Goal: Information Seeking & Learning: Learn about a topic

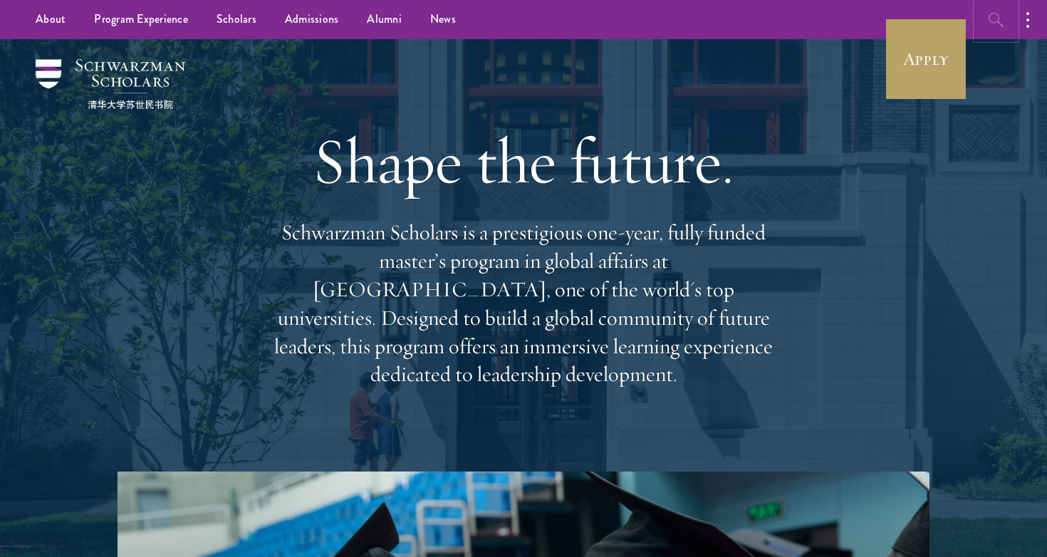
click at [992, 18] on icon "button" at bounding box center [996, 19] width 17 height 17
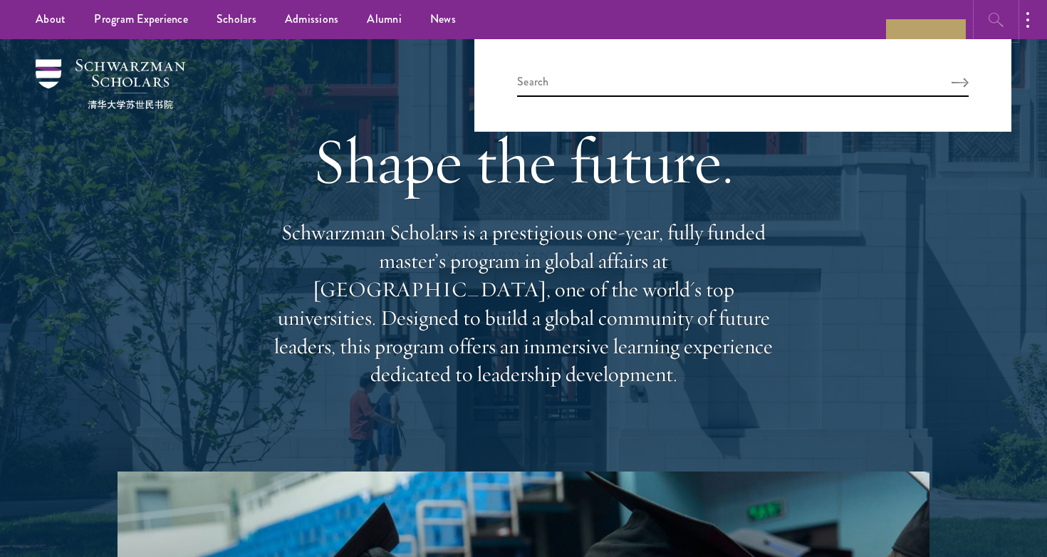
click at [992, 18] on icon "button" at bounding box center [996, 19] width 17 height 17
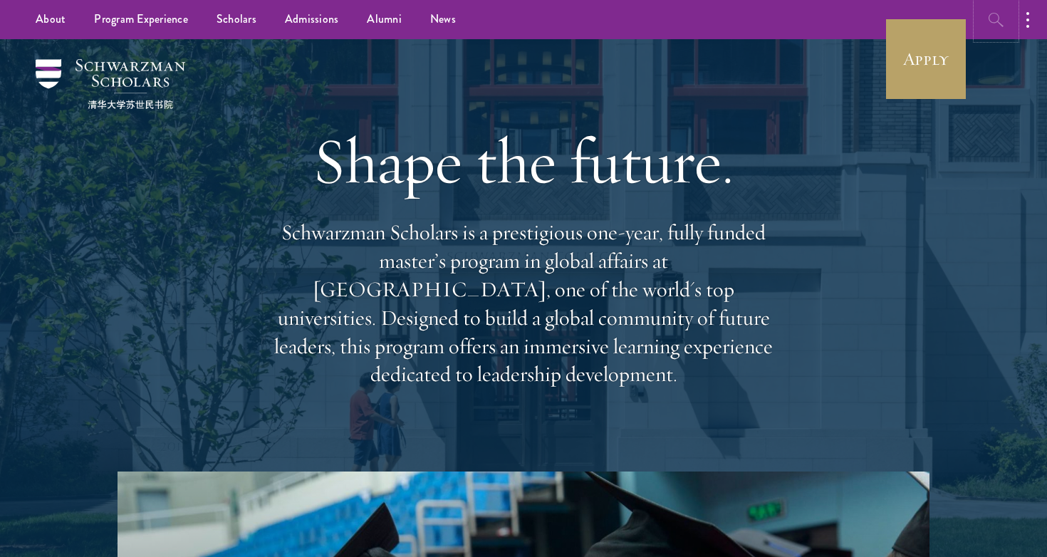
click at [989, 18] on icon "button" at bounding box center [996, 19] width 17 height 17
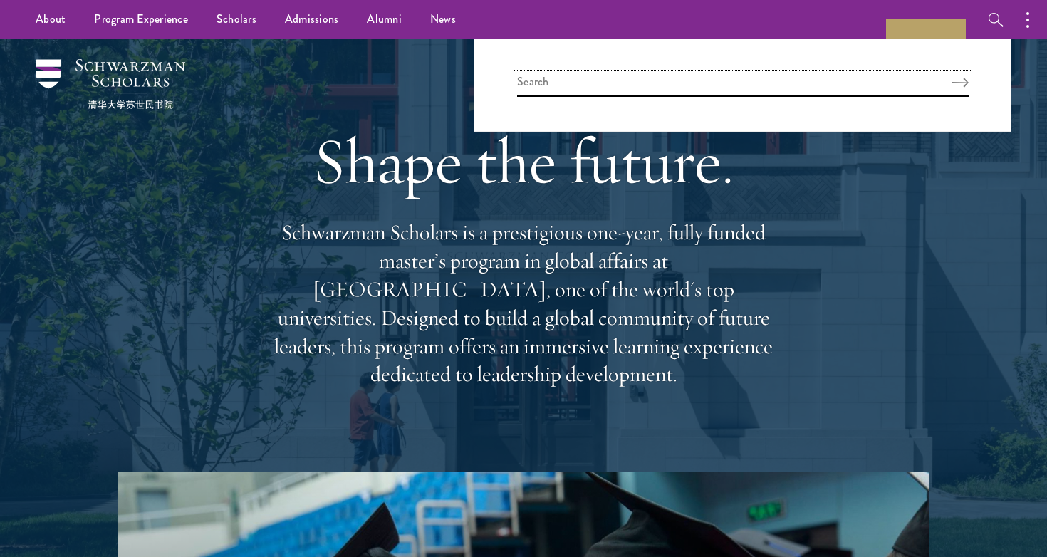
click at [585, 82] on input "search" at bounding box center [743, 85] width 452 height 24
type input "frequently asked questions"
click at [952, 78] on button "Search" at bounding box center [960, 83] width 17 height 10
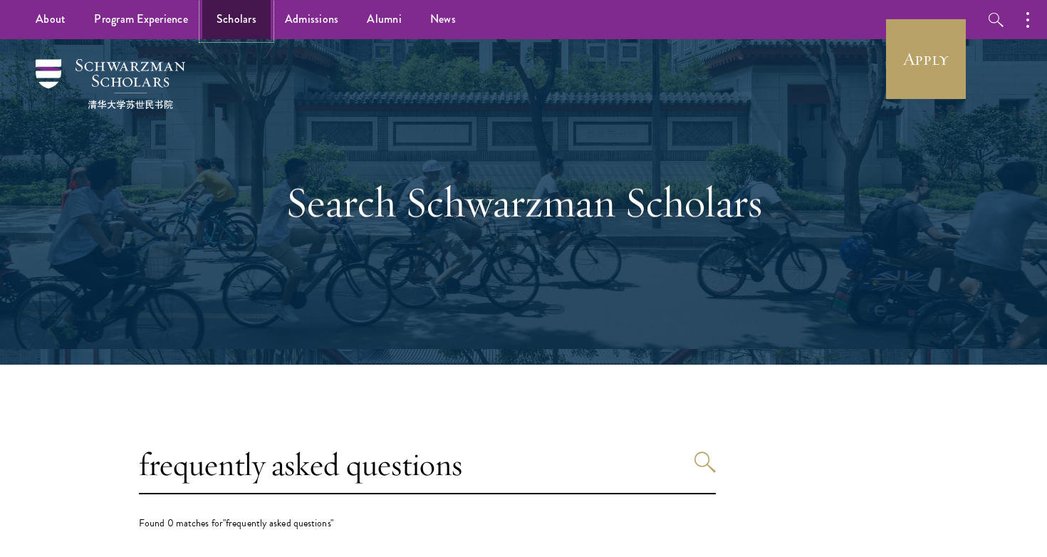
click at [229, 18] on link "Scholars" at bounding box center [236, 19] width 68 height 39
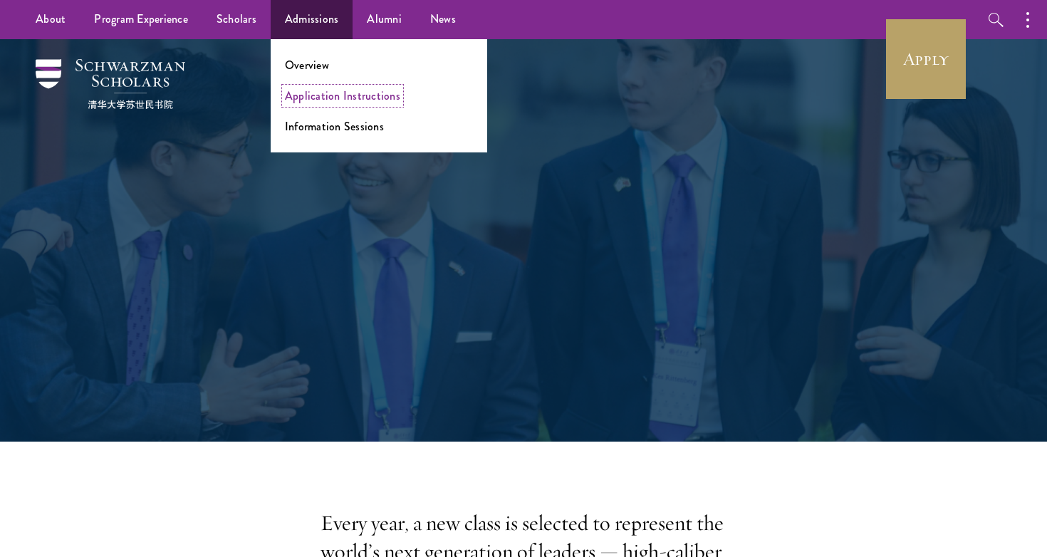
click at [328, 100] on link "Application Instructions" at bounding box center [342, 96] width 115 height 16
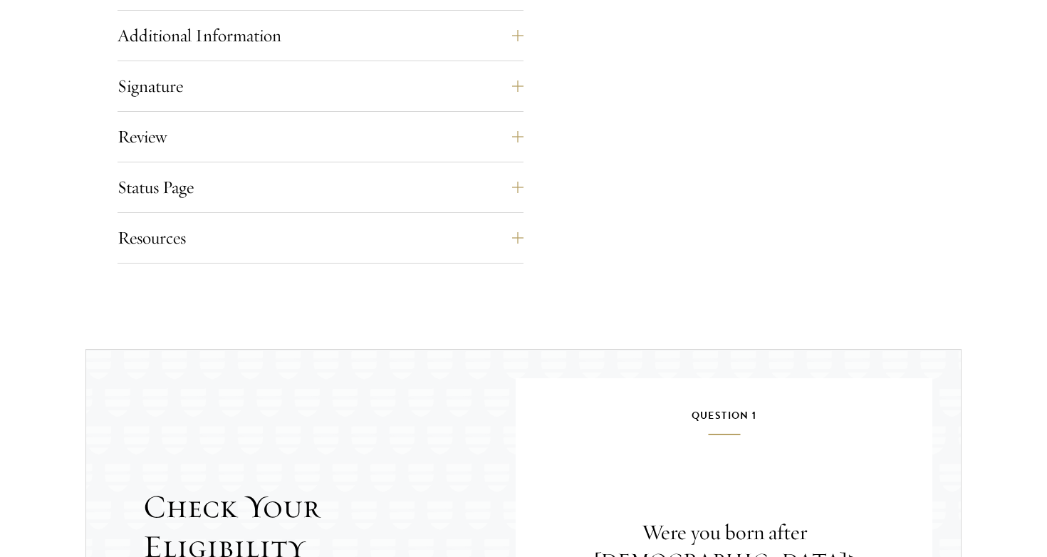
scroll to position [1160, 0]
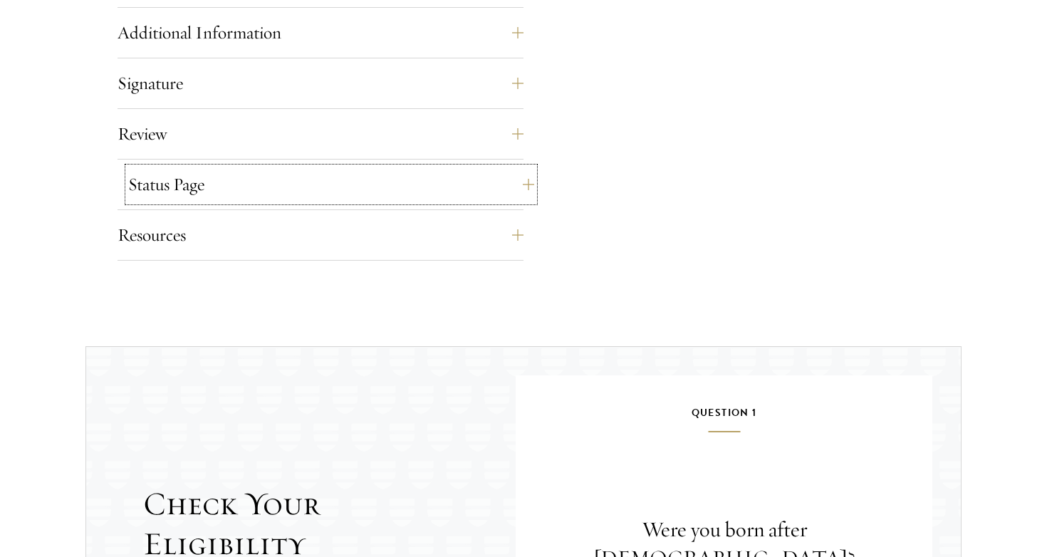
click at [526, 185] on button "Status Page" at bounding box center [331, 184] width 406 height 34
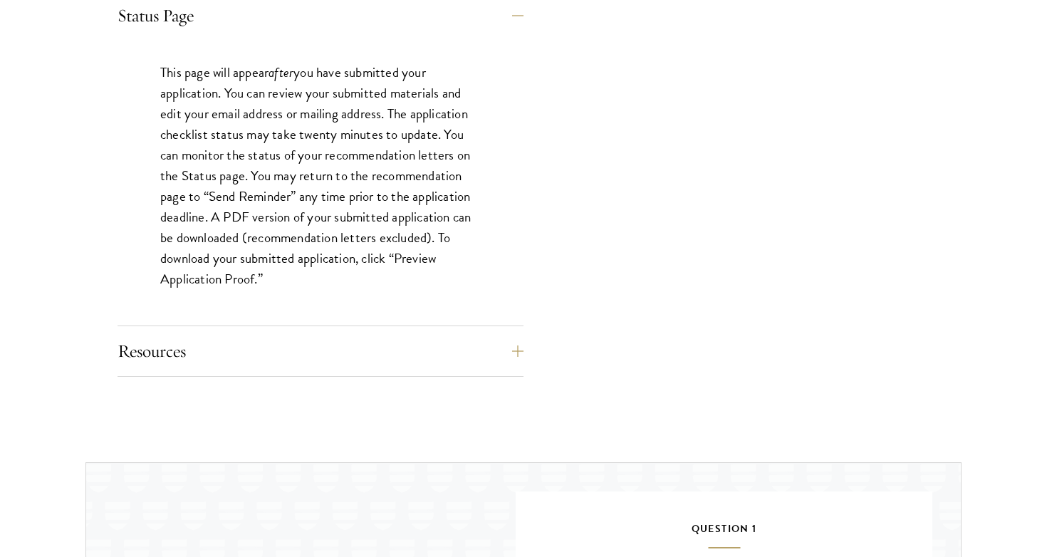
scroll to position [1331, 0]
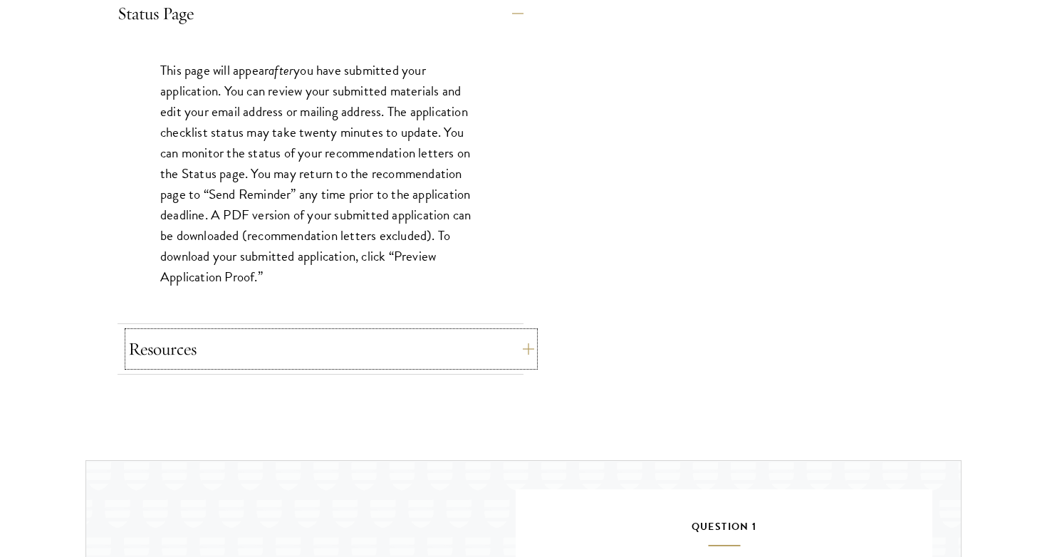
click at [523, 348] on button "Resources" at bounding box center [331, 349] width 406 height 34
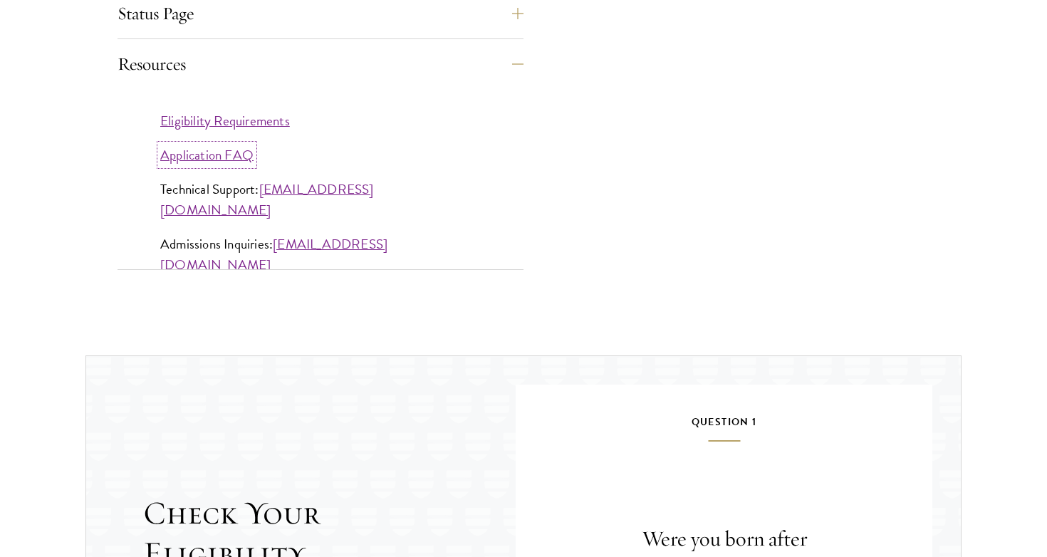
click at [216, 157] on link "Application FAQ" at bounding box center [206, 155] width 93 height 21
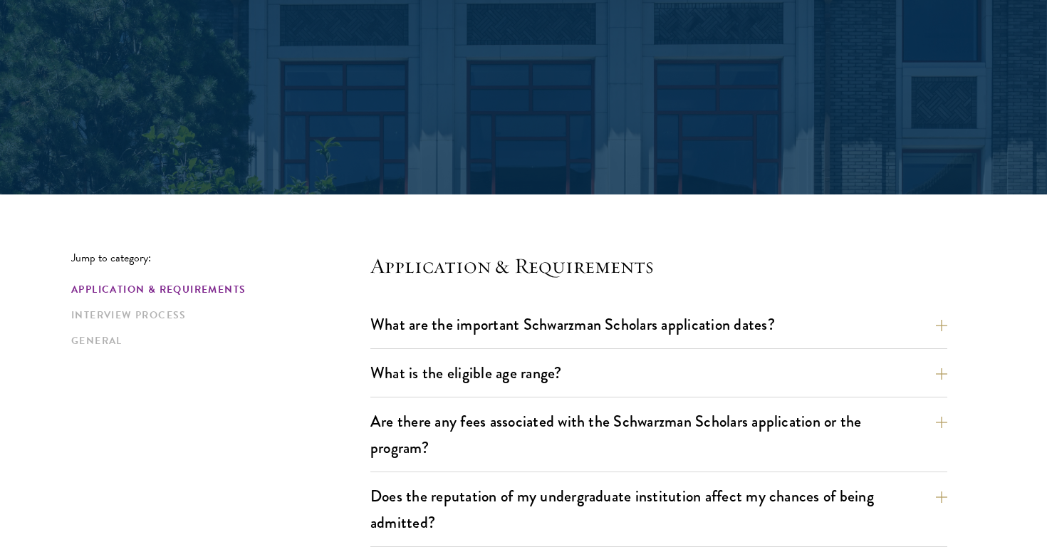
scroll to position [171, 0]
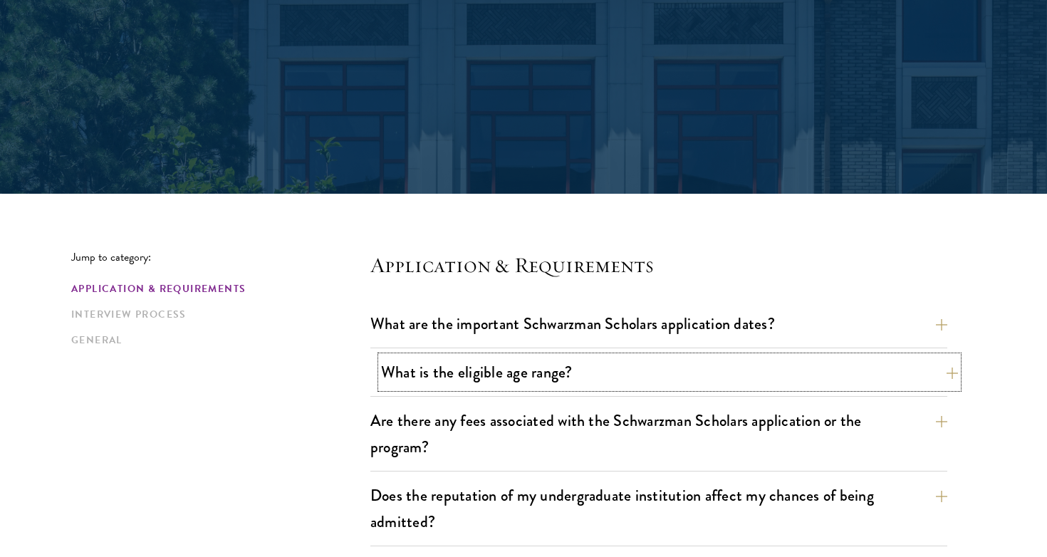
click at [952, 373] on button "What is the eligible age range?" at bounding box center [669, 372] width 577 height 32
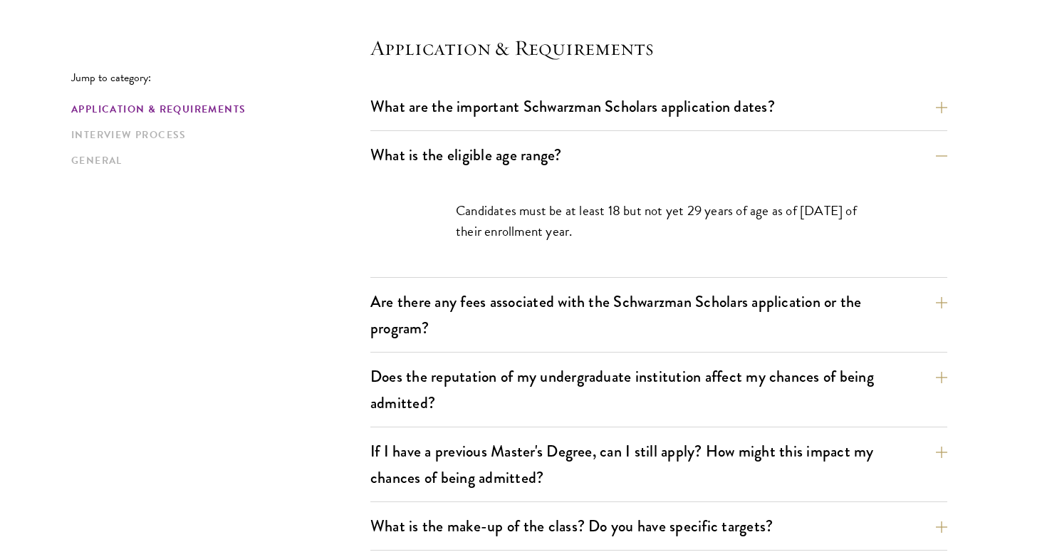
scroll to position [399, 0]
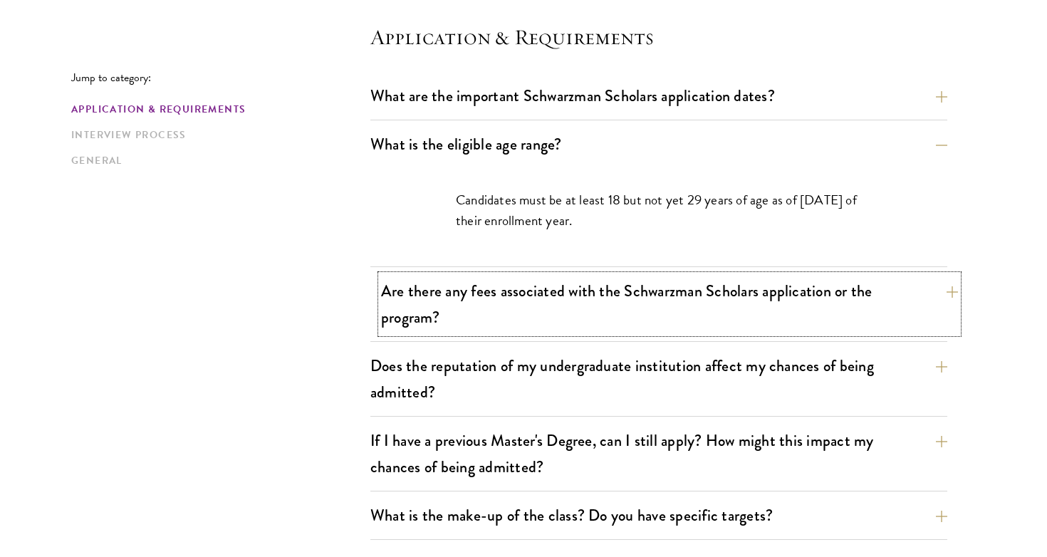
click at [950, 288] on button "Are there any fees associated with the Schwarzman Scholars application or the p…" at bounding box center [669, 304] width 577 height 58
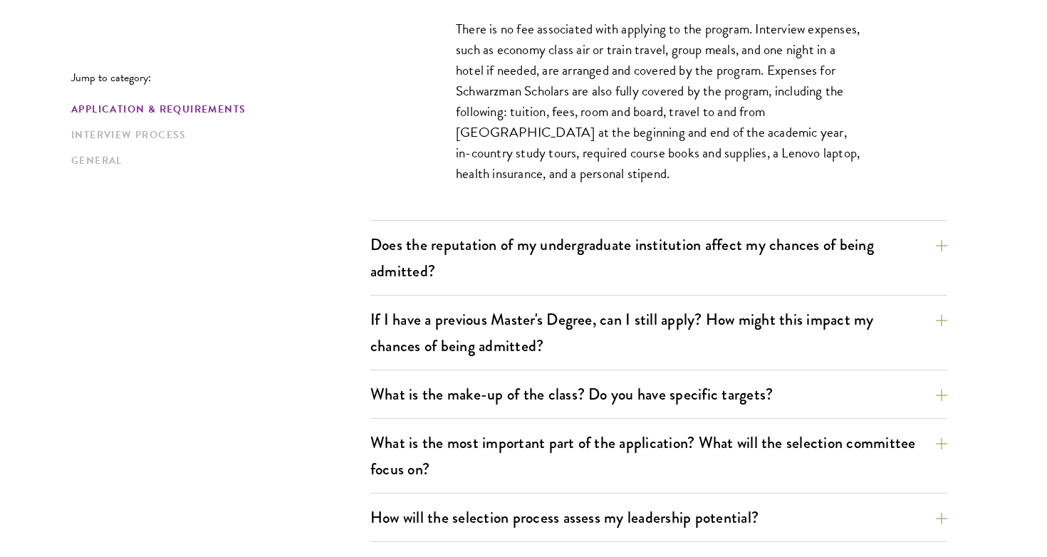
scroll to position [655, 0]
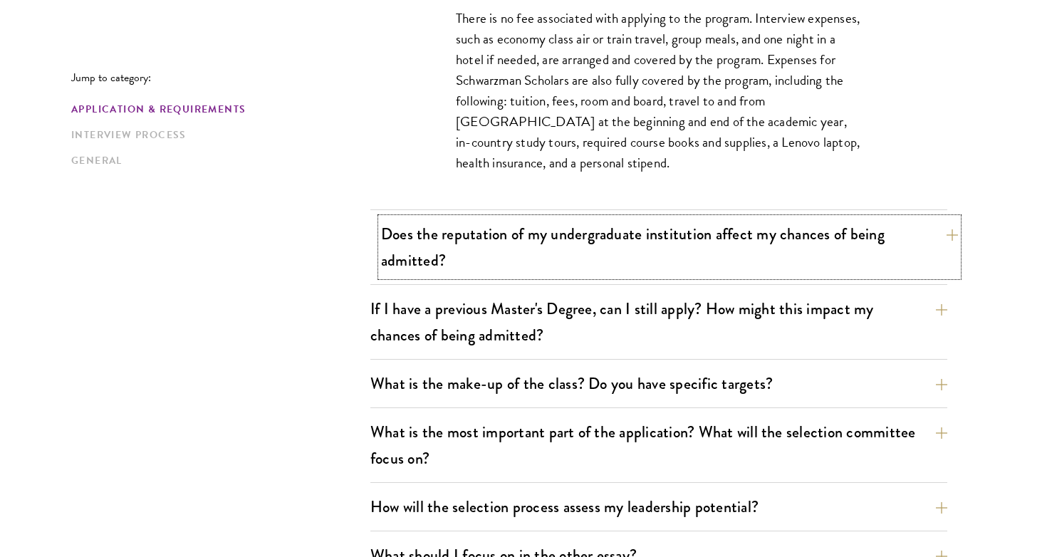
click at [944, 235] on button "Does the reputation of my undergraduate institution affect my chances of being …" at bounding box center [669, 247] width 577 height 58
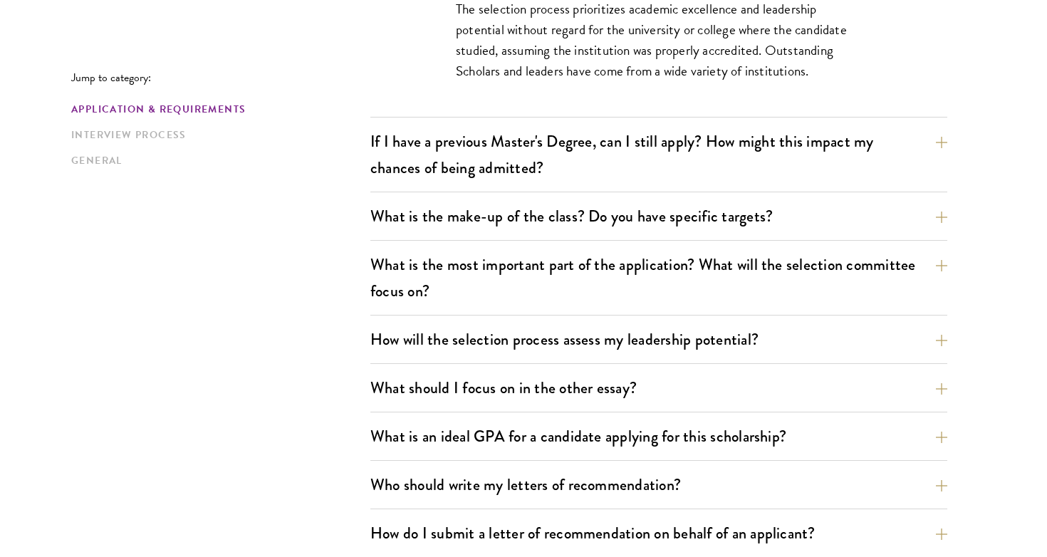
scroll to position [741, 0]
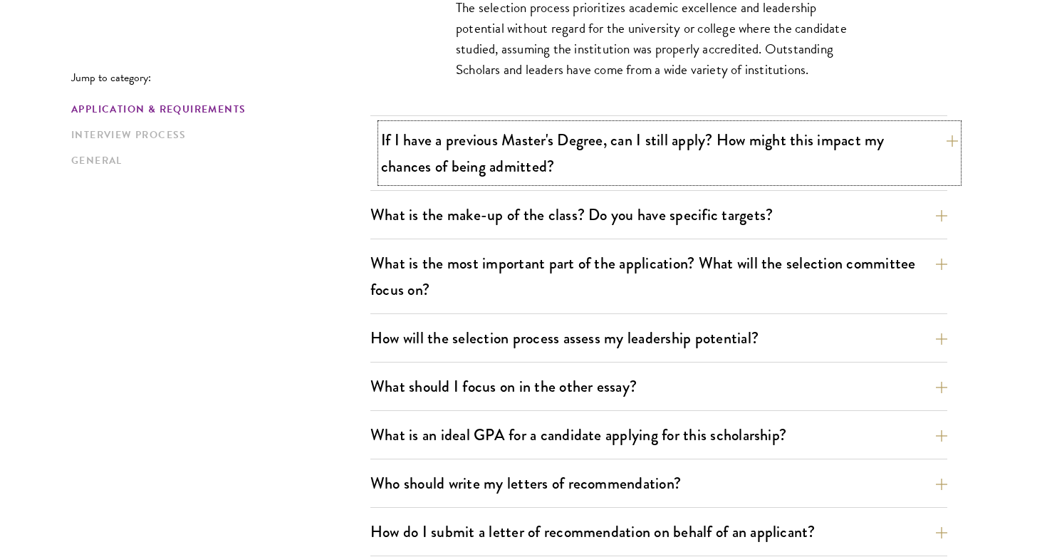
click at [952, 138] on button "If I have a previous Master's Degree, can I still apply? How might this impact …" at bounding box center [669, 153] width 577 height 58
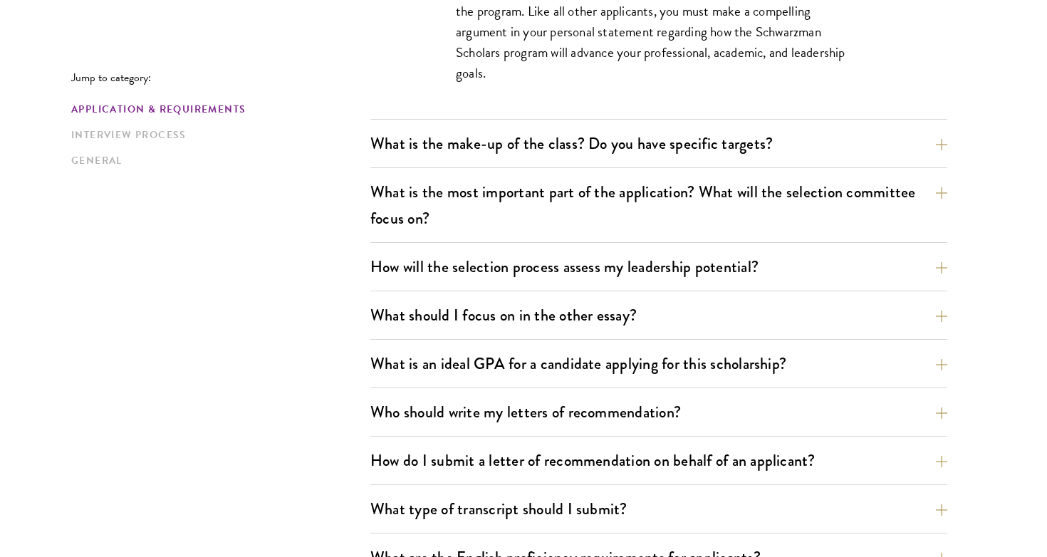
scroll to position [855, 0]
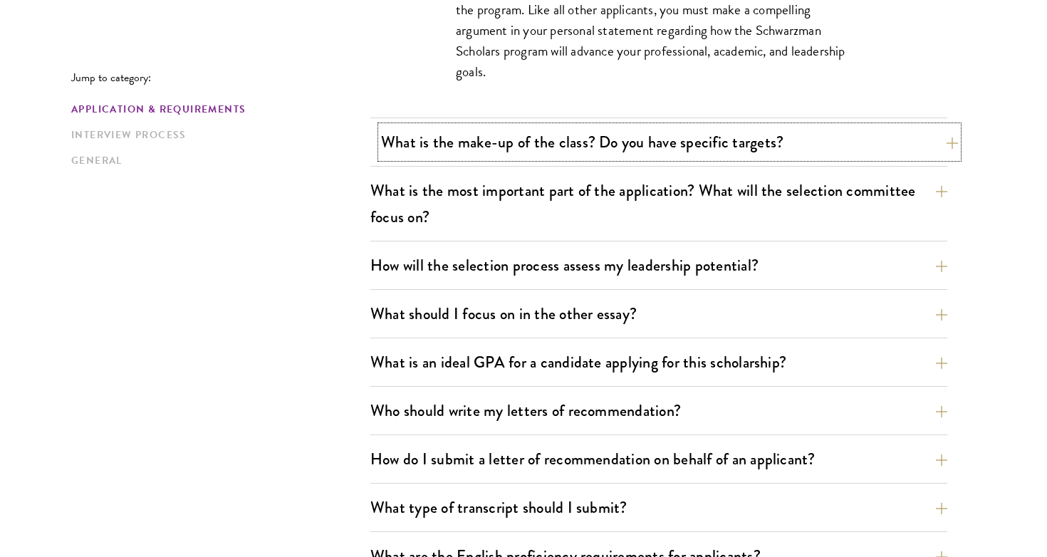
click at [952, 143] on button "What is the make-up of the class? Do you have specific targets?" at bounding box center [669, 142] width 577 height 32
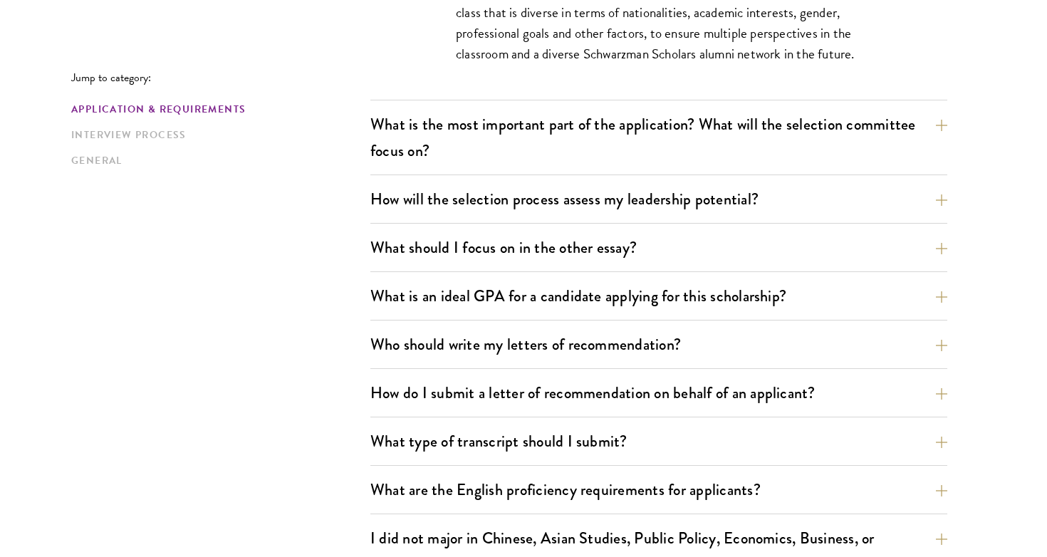
scroll to position [1026, 0]
click at [949, 123] on button "What is the most important part of the application? What will the selection com…" at bounding box center [669, 137] width 577 height 58
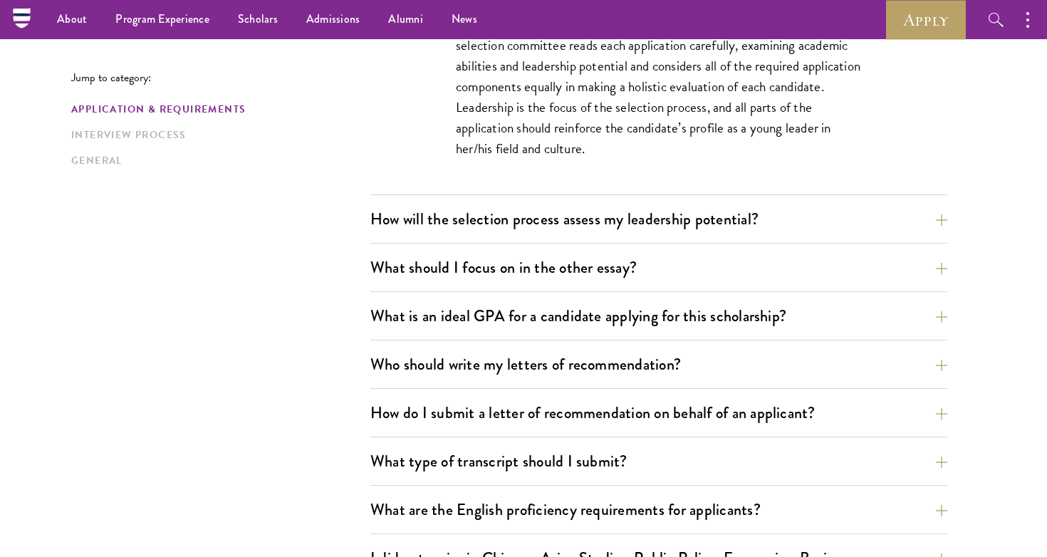
scroll to position [855, 0]
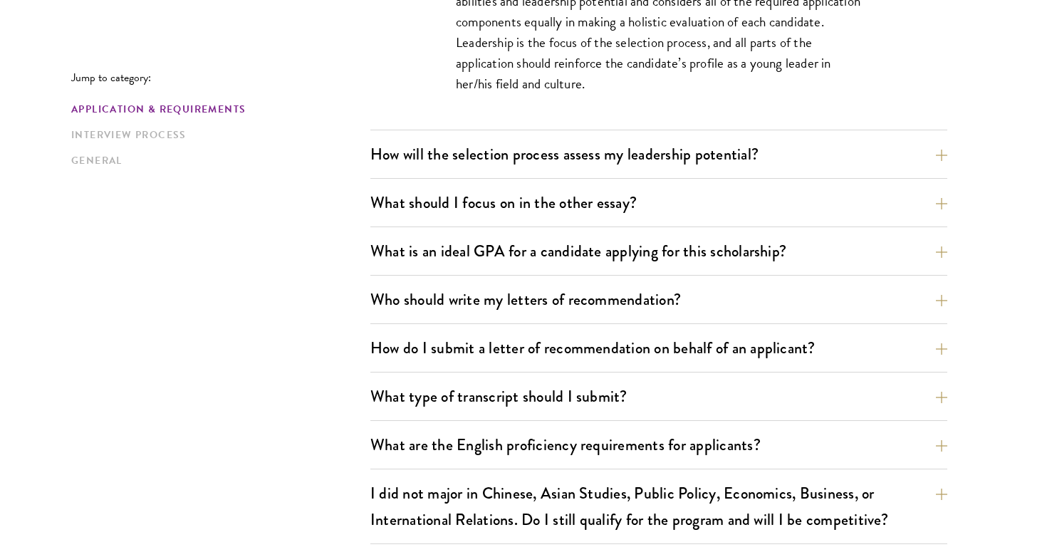
scroll to position [1026, 0]
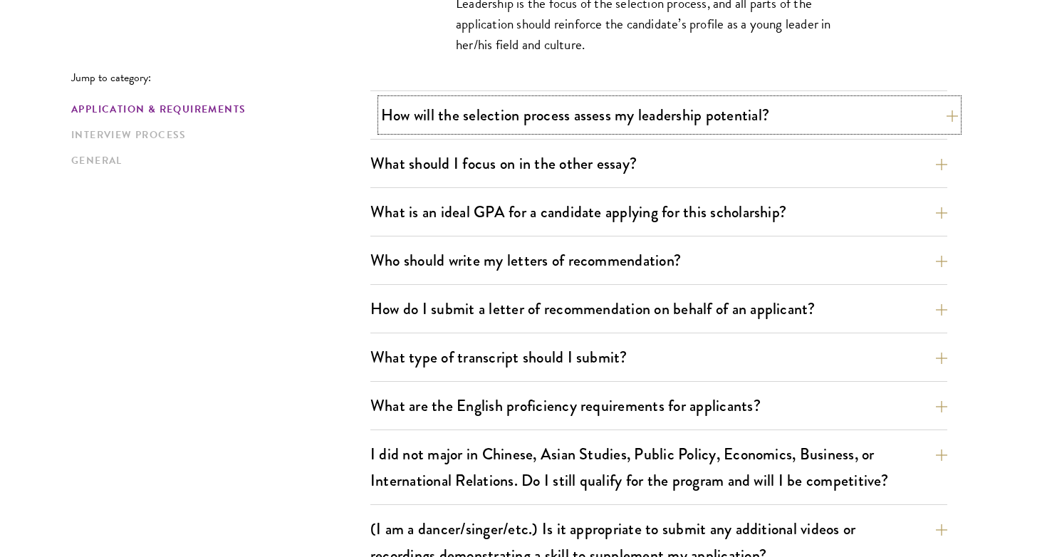
click at [952, 115] on button "How will the selection process assess my leadership potential?" at bounding box center [669, 115] width 577 height 32
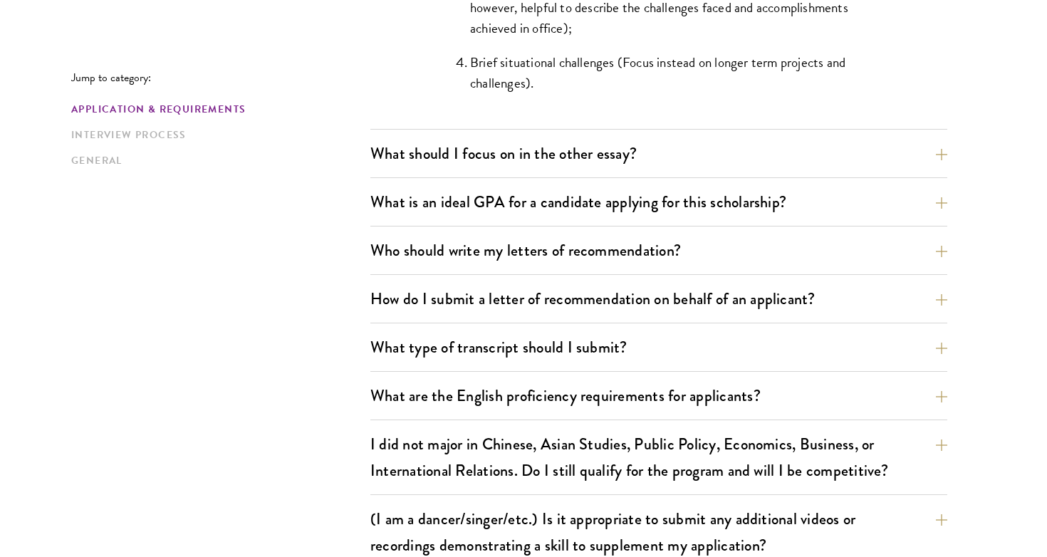
scroll to position [1596, 0]
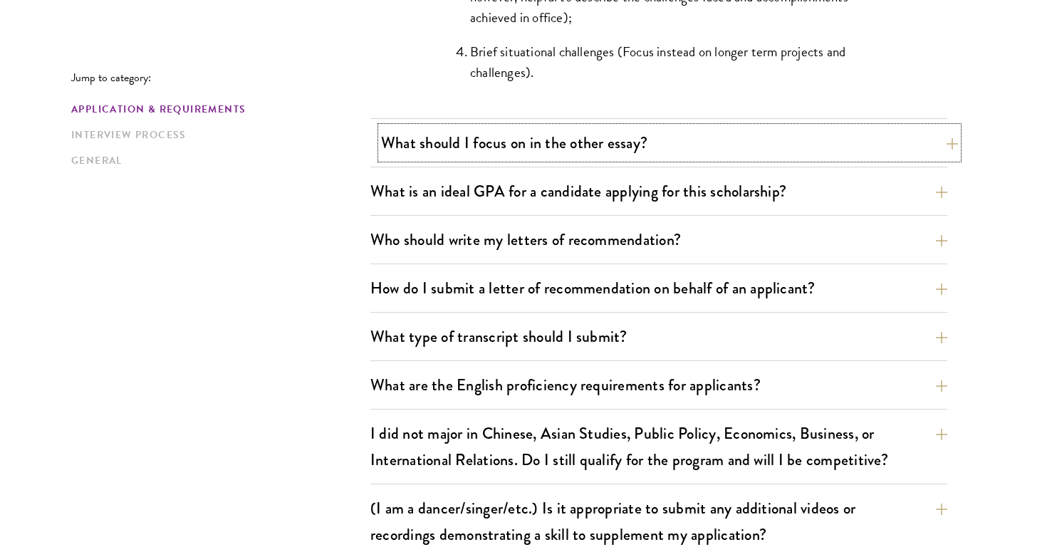
click at [947, 144] on button "What should I focus on in the other essay?" at bounding box center [669, 143] width 577 height 32
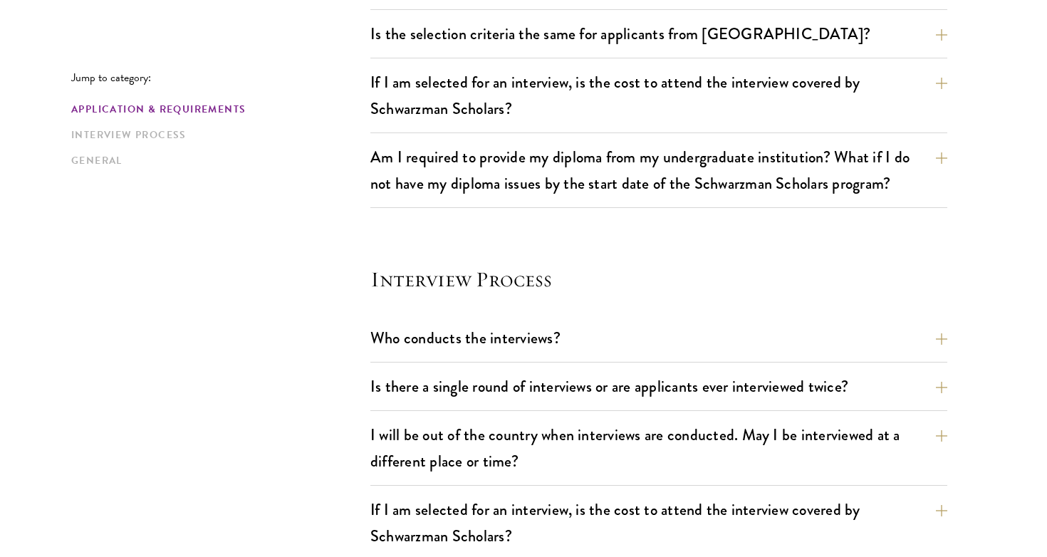
click at [992, 76] on section "Jump to category: Application & Requirements Interview Process General Applicat…" at bounding box center [523, 13] width 1047 height 2488
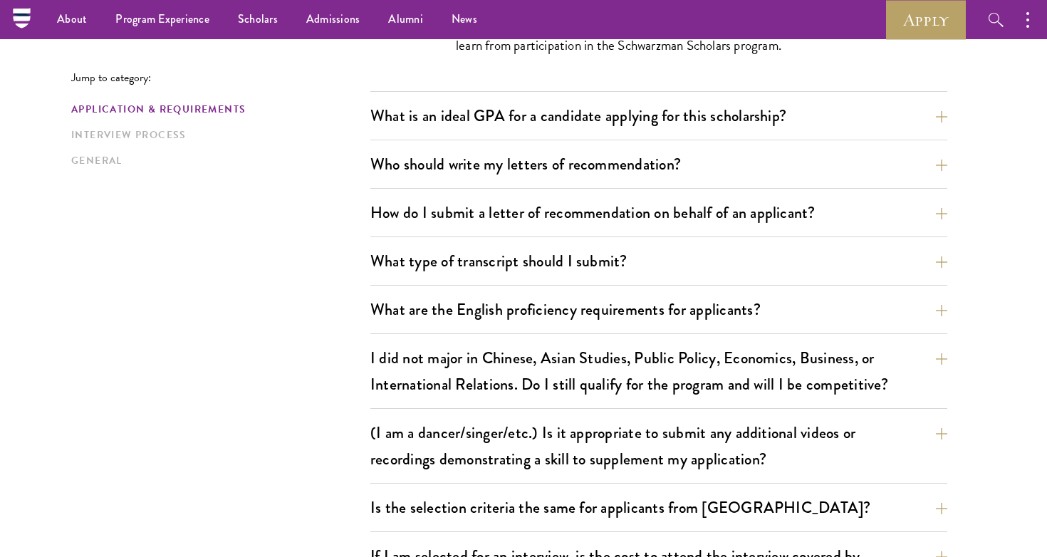
scroll to position [1111, 0]
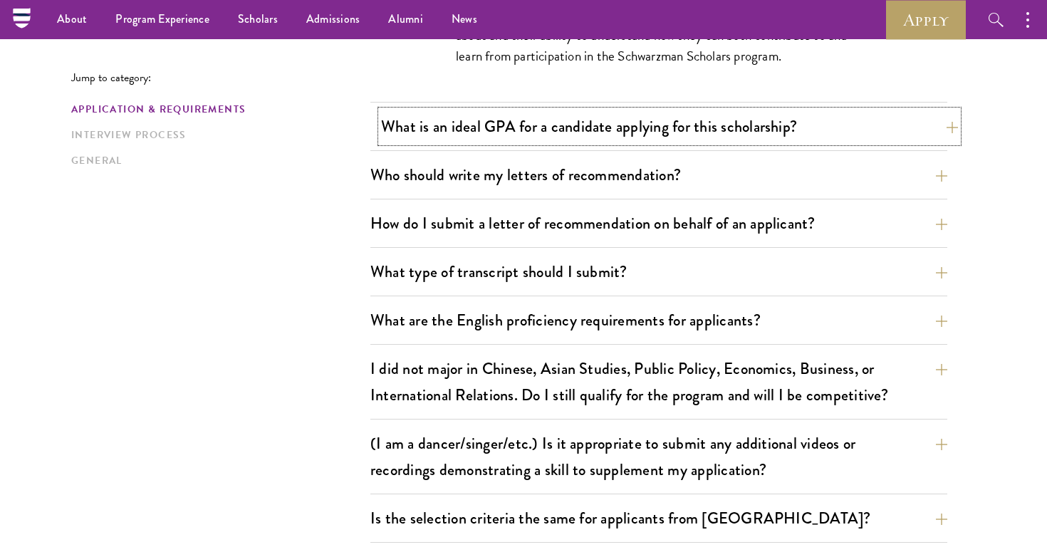
click at [940, 126] on button "What is an ideal GPA for a candidate applying for this scholarship?" at bounding box center [669, 126] width 577 height 32
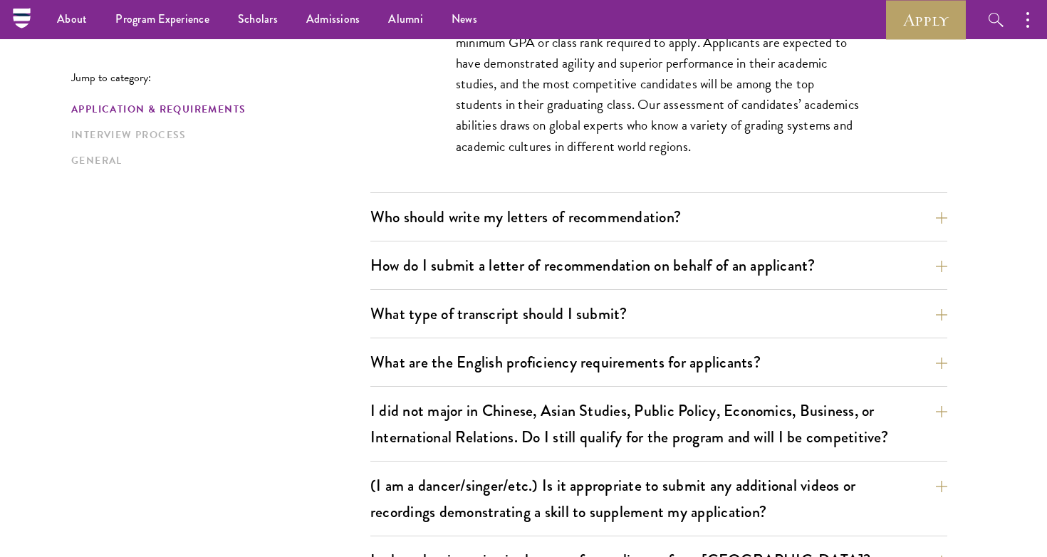
click at [1001, 149] on section "Jump to category: Application & Requirements Interview Process General Applicat…" at bounding box center [523, 518] width 1047 height 2530
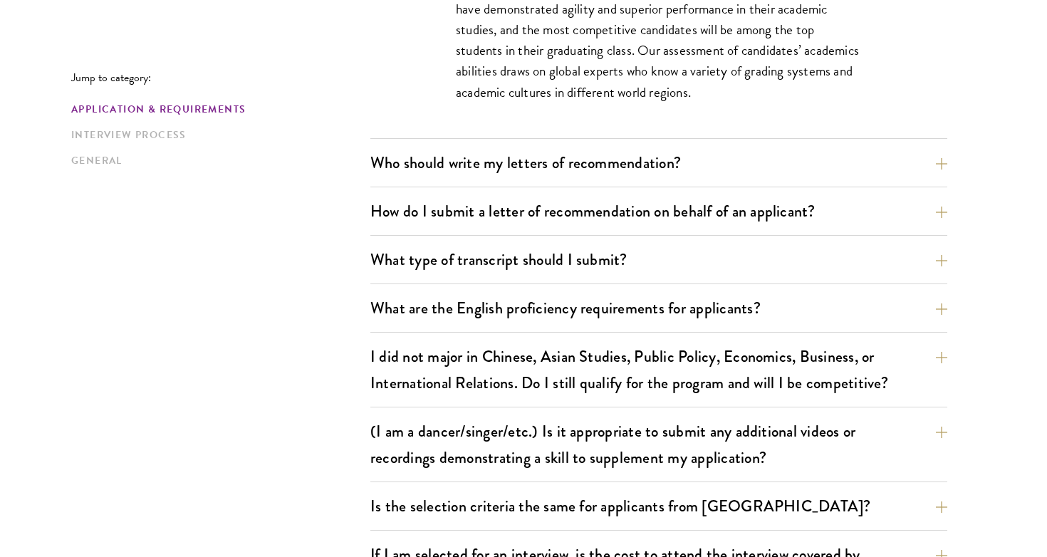
scroll to position [1168, 0]
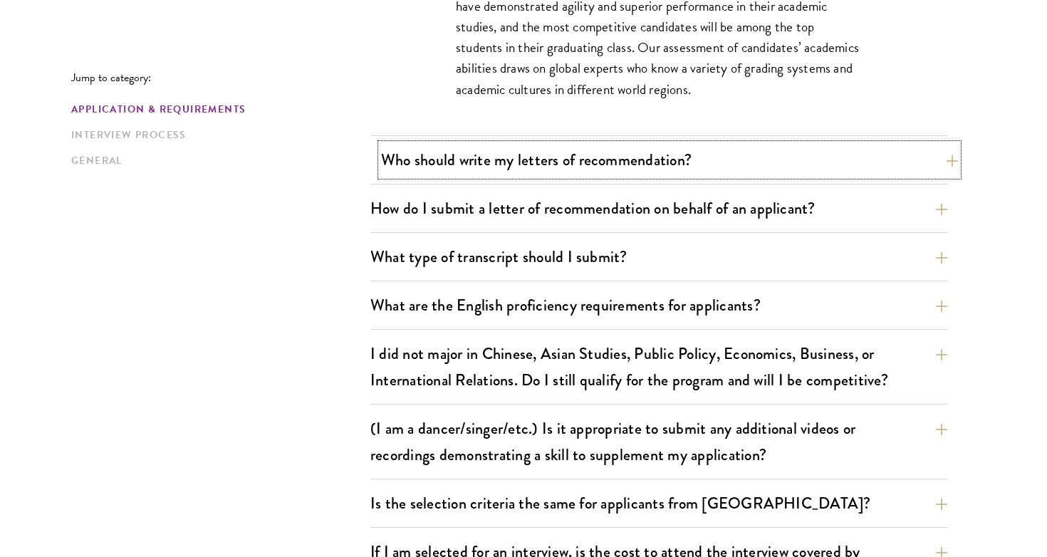
click at [955, 163] on button "Who should write my letters of recommendation?" at bounding box center [669, 160] width 577 height 32
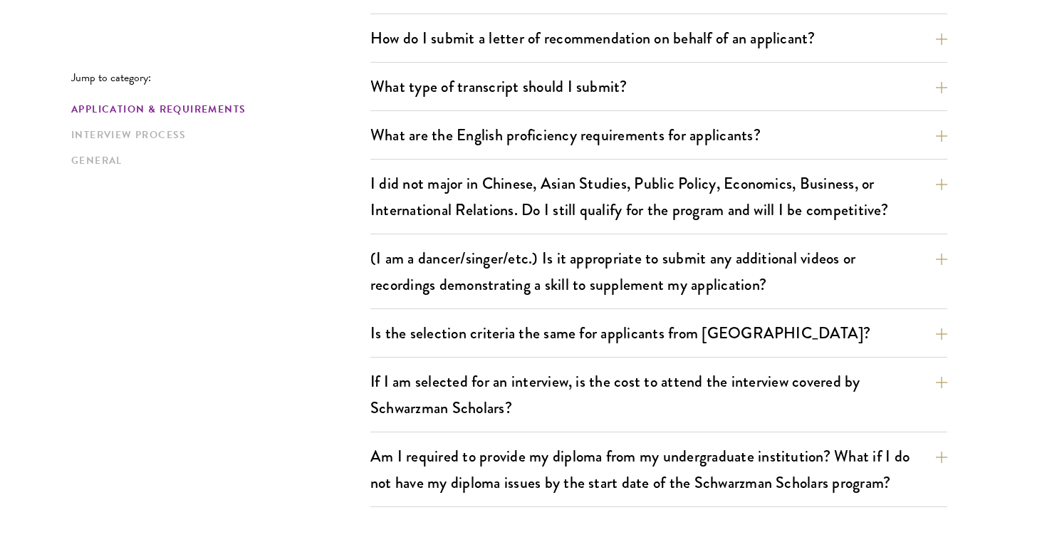
scroll to position [1738, 0]
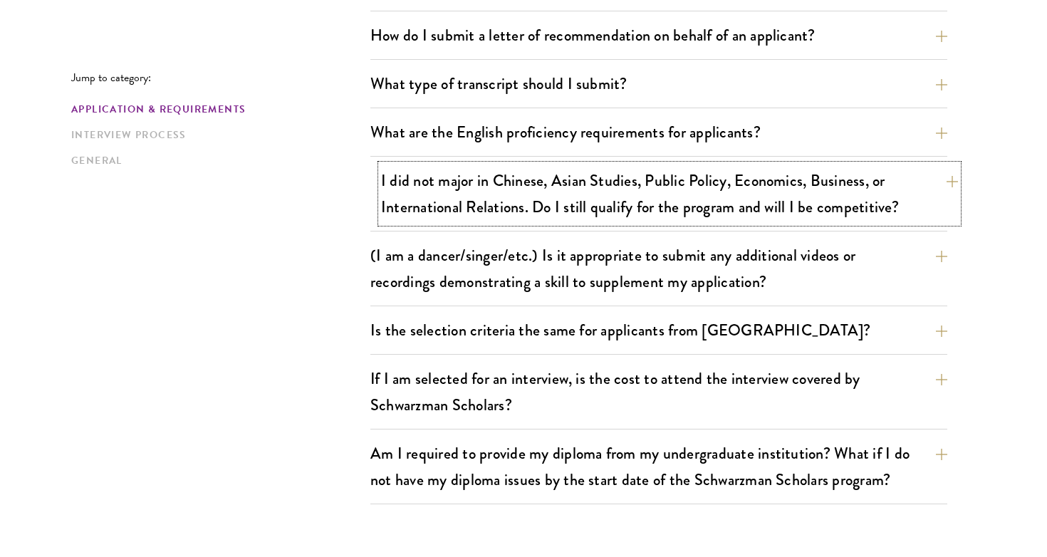
click at [952, 180] on button "I did not major in Chinese, Asian Studies, Public Policy, Economics, Business, …" at bounding box center [669, 194] width 577 height 58
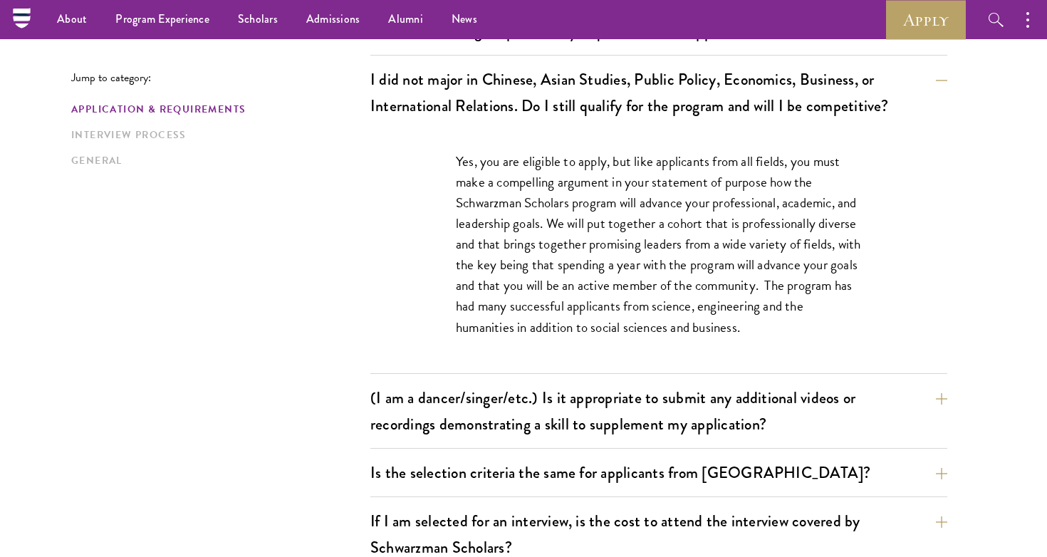
scroll to position [1197, 0]
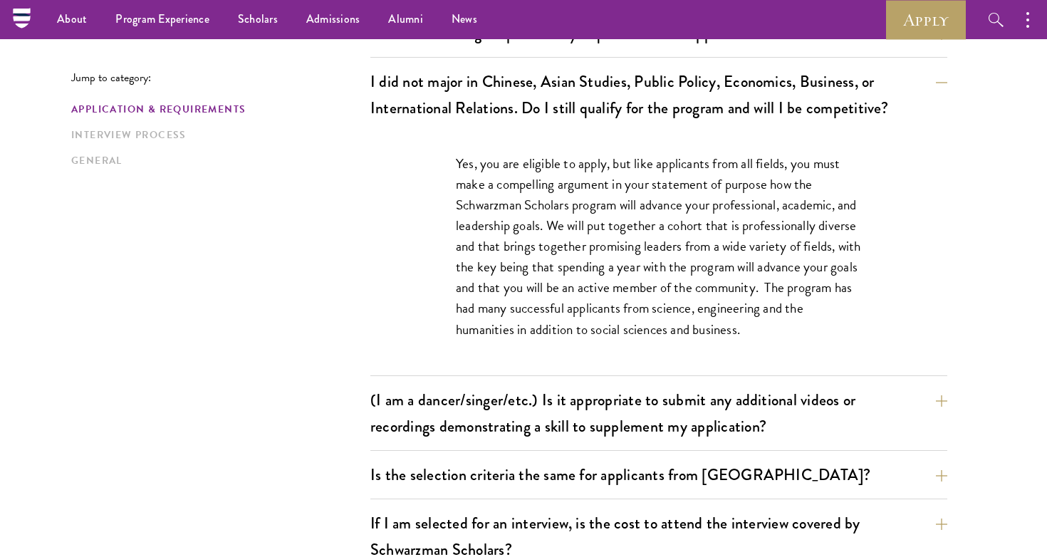
click at [965, 210] on div "Jump to category: Application & Requirements Interview Process General Applicat…" at bounding box center [523, 461] width 905 height 2473
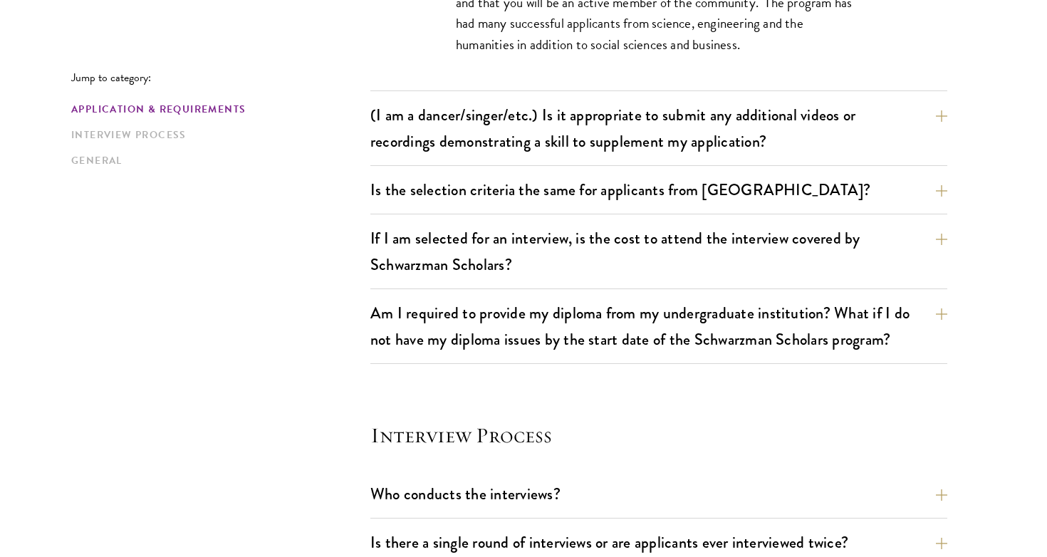
scroll to position [1510, 0]
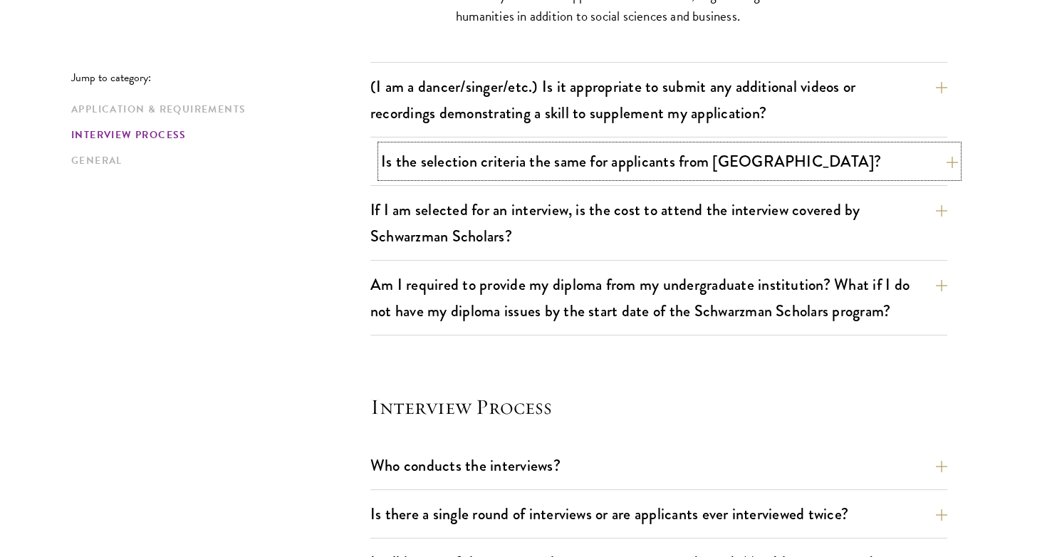
click at [950, 164] on button "Is the selection criteria the same for applicants from [GEOGRAPHIC_DATA]?" at bounding box center [669, 161] width 577 height 32
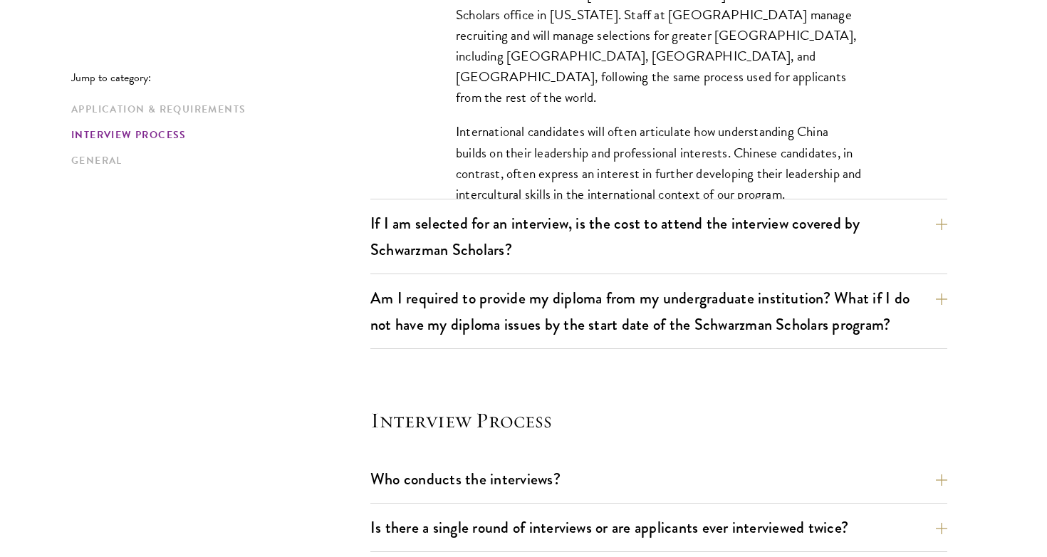
click at [999, 140] on section "Jump to category: Application & Requirements Interview Process General Applicat…" at bounding box center [523, 126] width 1047 height 2543
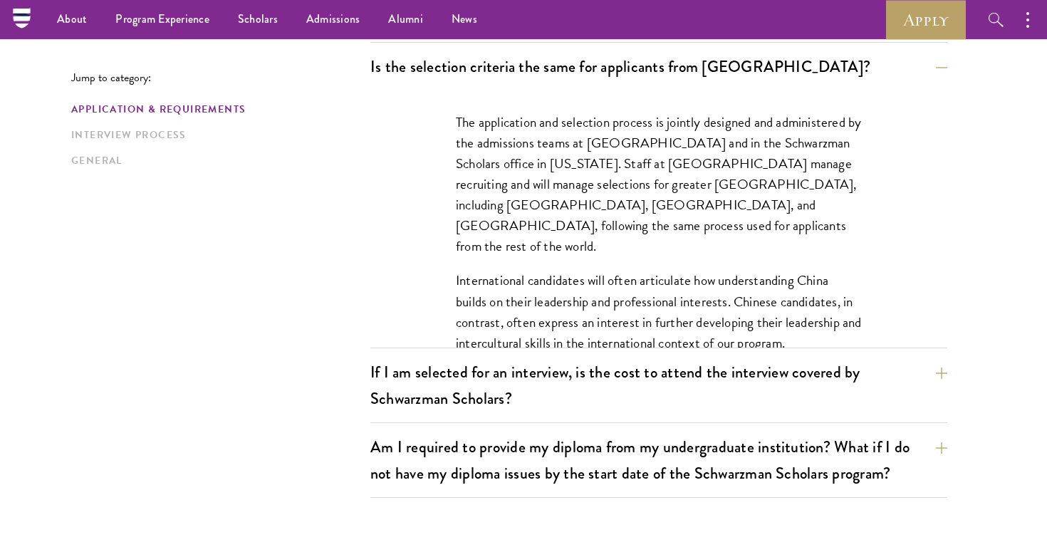
scroll to position [1339, 0]
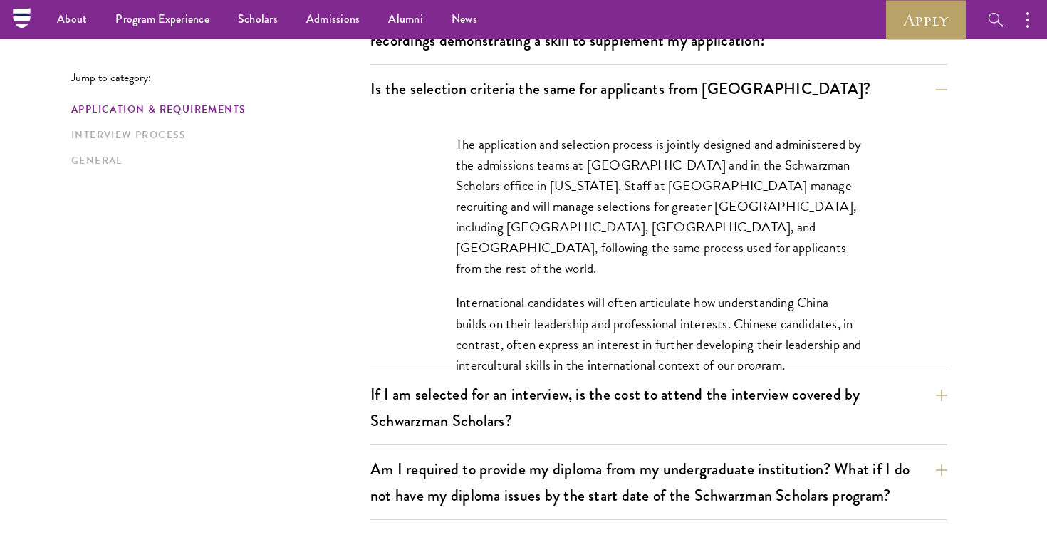
click at [973, 175] on div "Jump to category: Application & Requirements Interview Process General Applicat…" at bounding box center [523, 325] width 905 height 2486
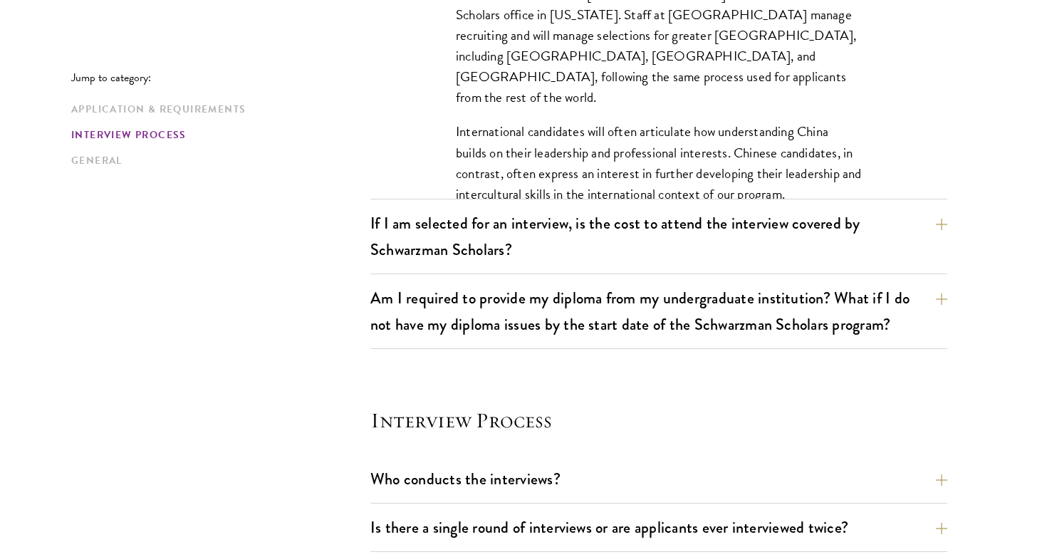
scroll to position [1539, 0]
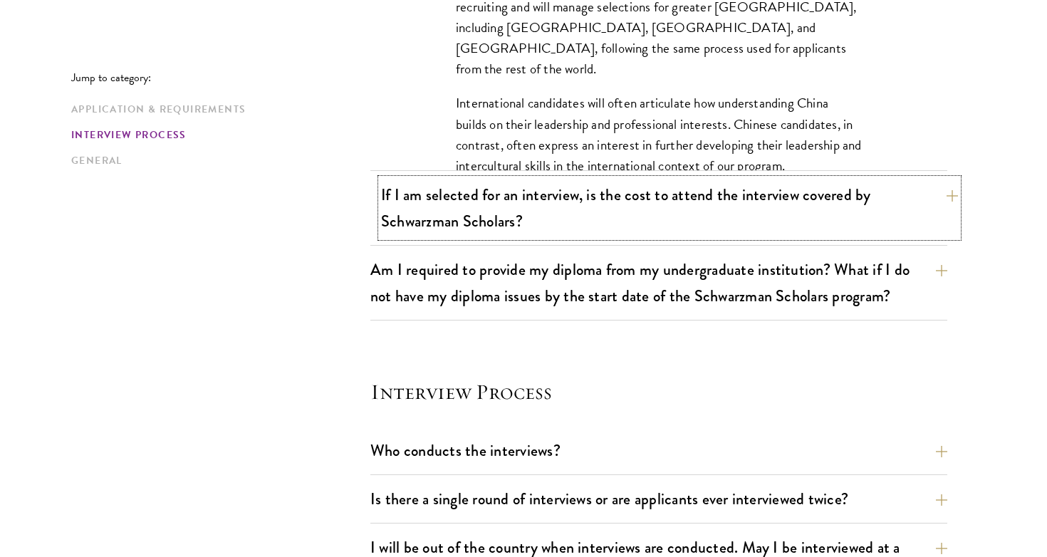
click at [954, 195] on button "If I am selected for an interview, is the cost to attend the interview covered …" at bounding box center [669, 208] width 577 height 58
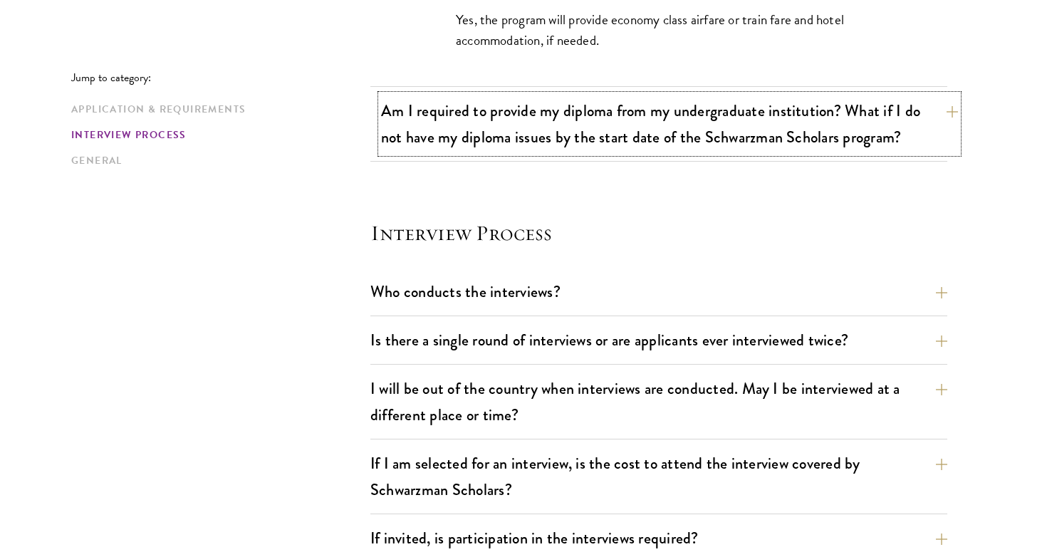
click at [950, 112] on button "Am I required to provide my diploma from my undergraduate institution? What if …" at bounding box center [669, 124] width 577 height 58
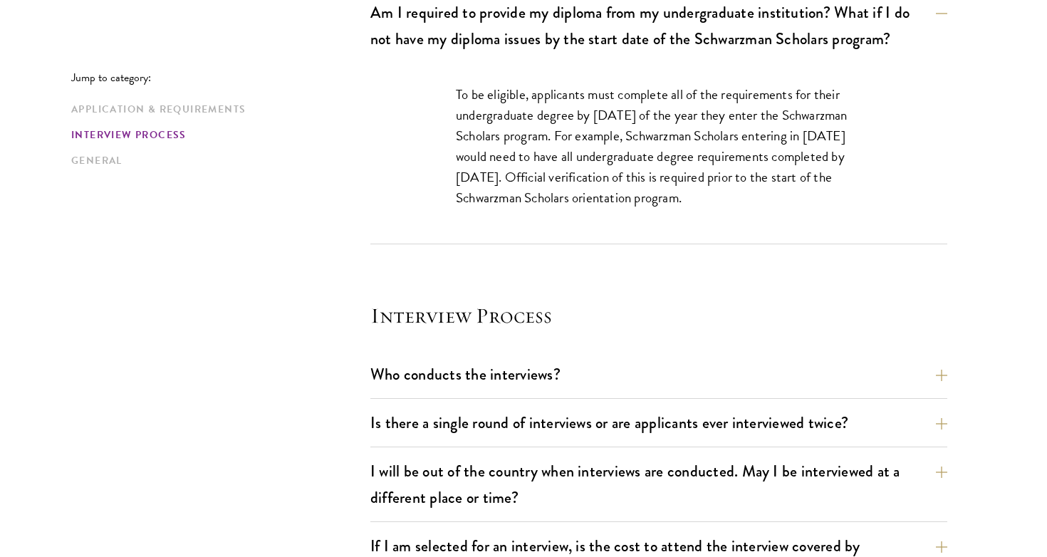
click at [972, 157] on div "Jump to category: Application & Requirements Interview Process General Applicat…" at bounding box center [523, 88] width 905 height 2410
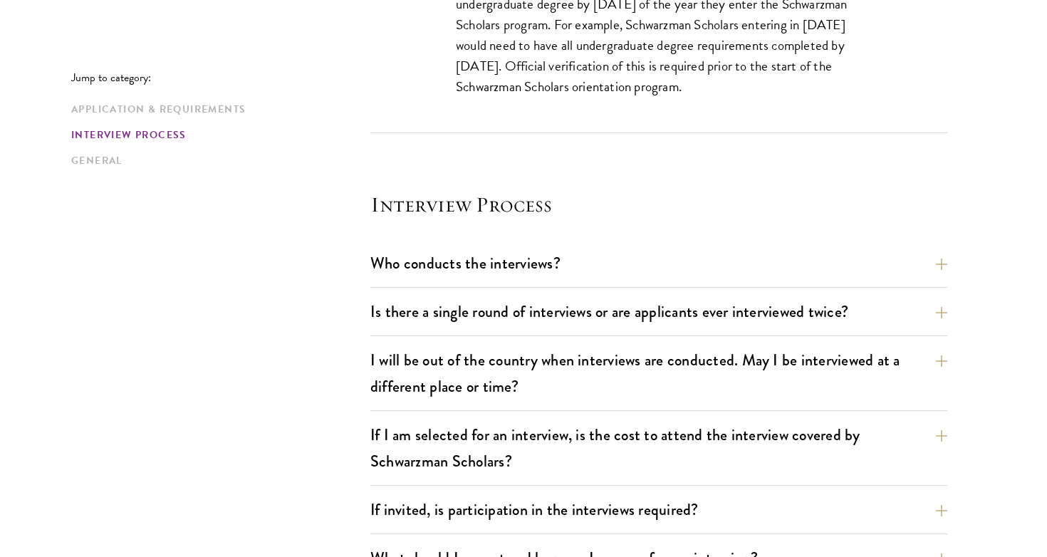
scroll to position [1653, 0]
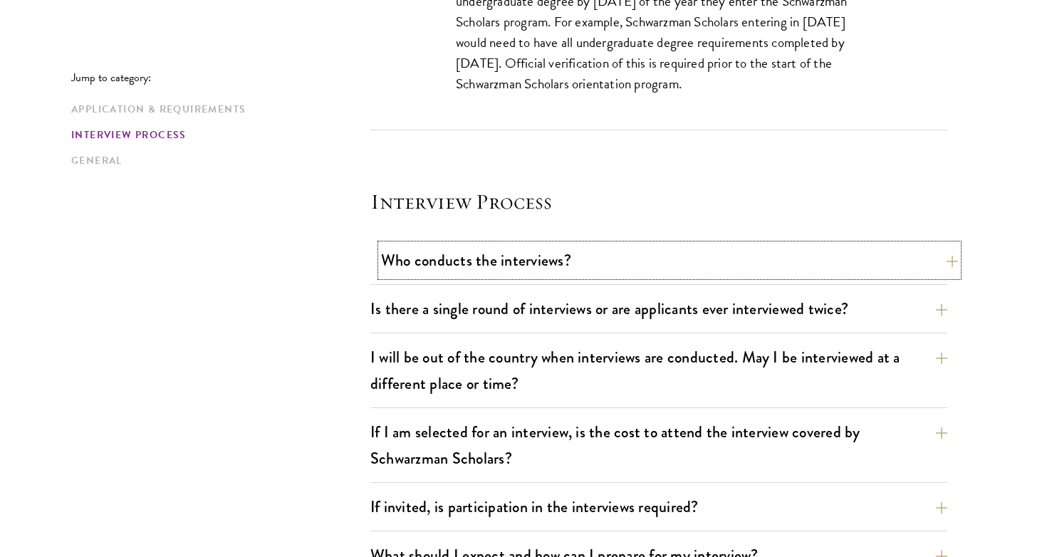
click at [944, 259] on button "Who conducts the interviews?" at bounding box center [669, 260] width 577 height 32
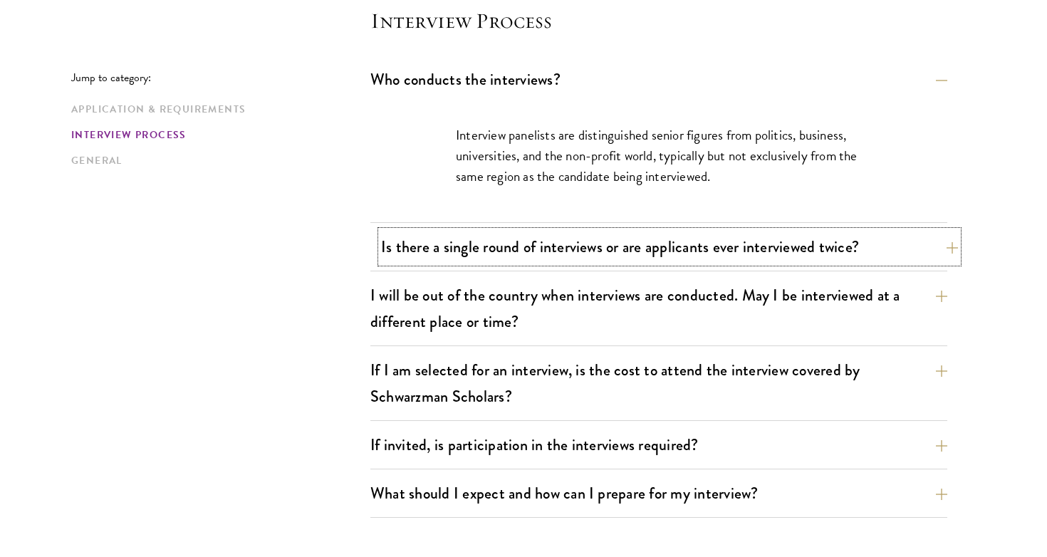
click at [950, 246] on button "Is there a single round of interviews or are applicants ever interviewed twice?" at bounding box center [669, 247] width 577 height 32
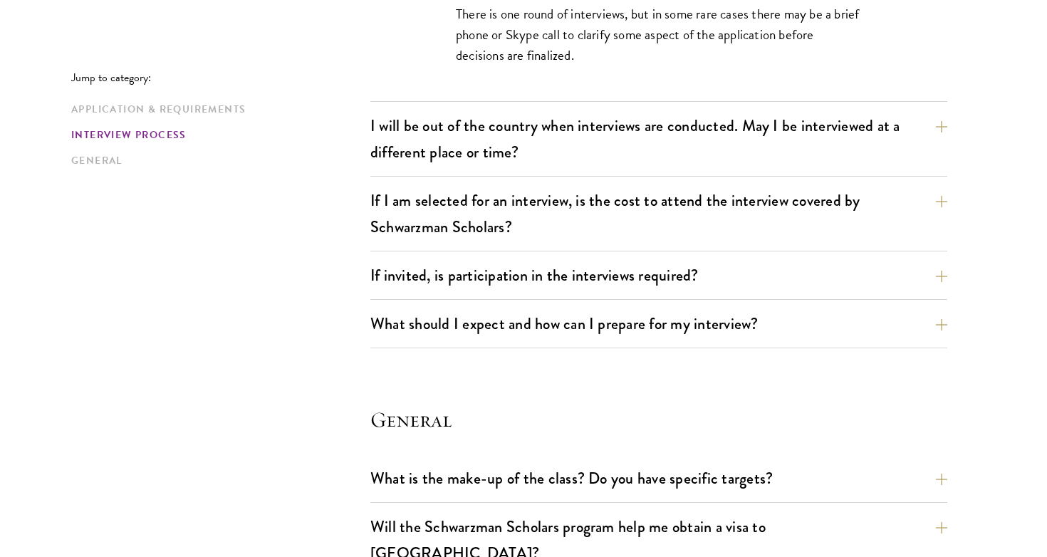
scroll to position [1824, 0]
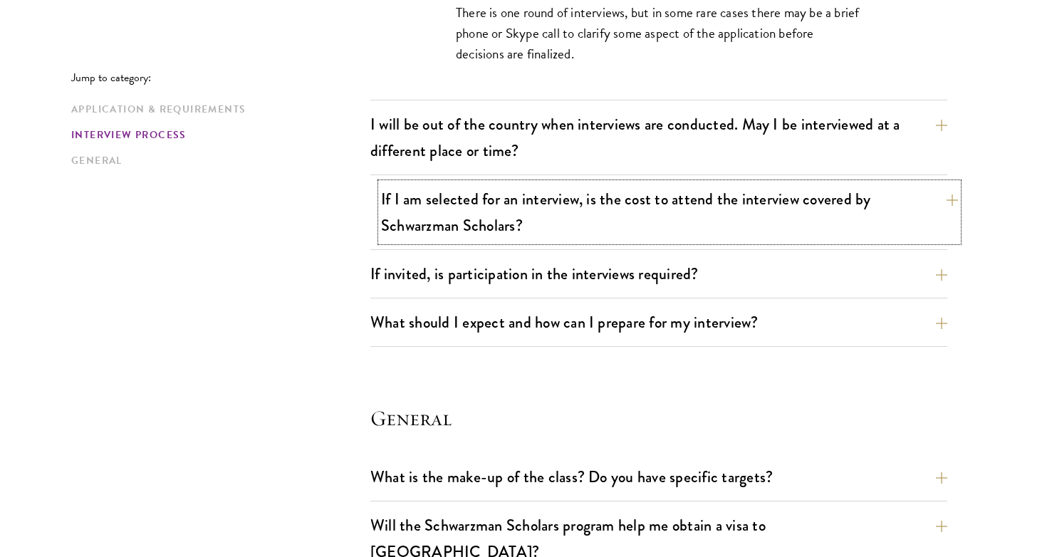
click at [948, 199] on button "If I am selected for an interview, is the cost to attend the interview covered …" at bounding box center [669, 212] width 577 height 58
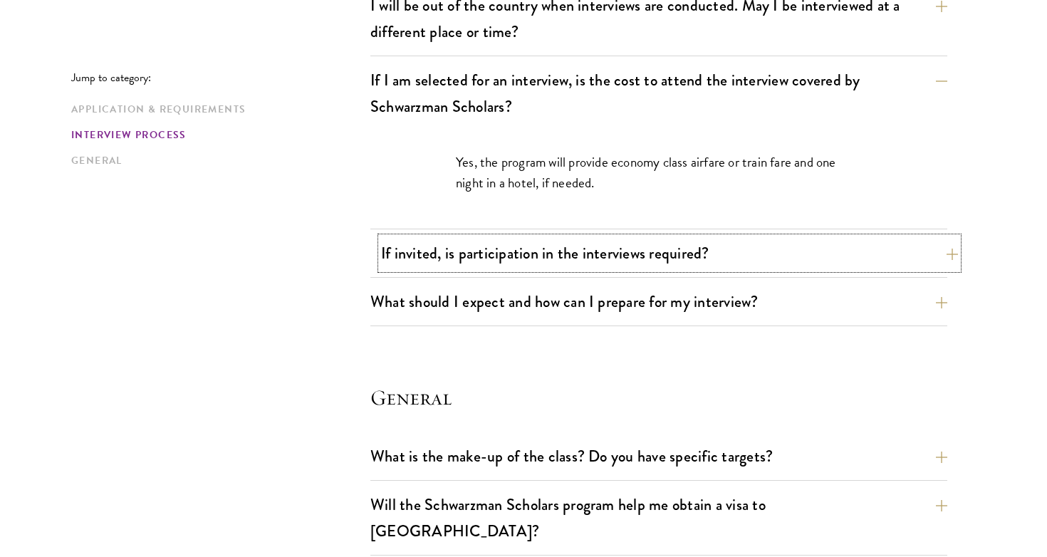
click at [940, 251] on button "If invited, is participation in the interviews required?" at bounding box center [669, 253] width 577 height 32
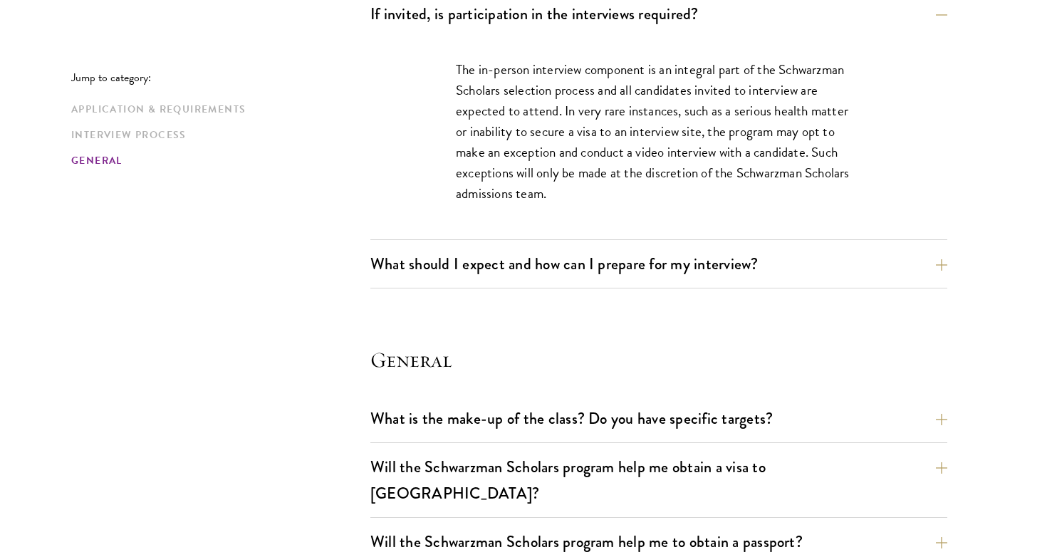
scroll to position [1966, 0]
click at [940, 262] on button "What should I expect and how can I prepare for my interview?" at bounding box center [669, 262] width 577 height 32
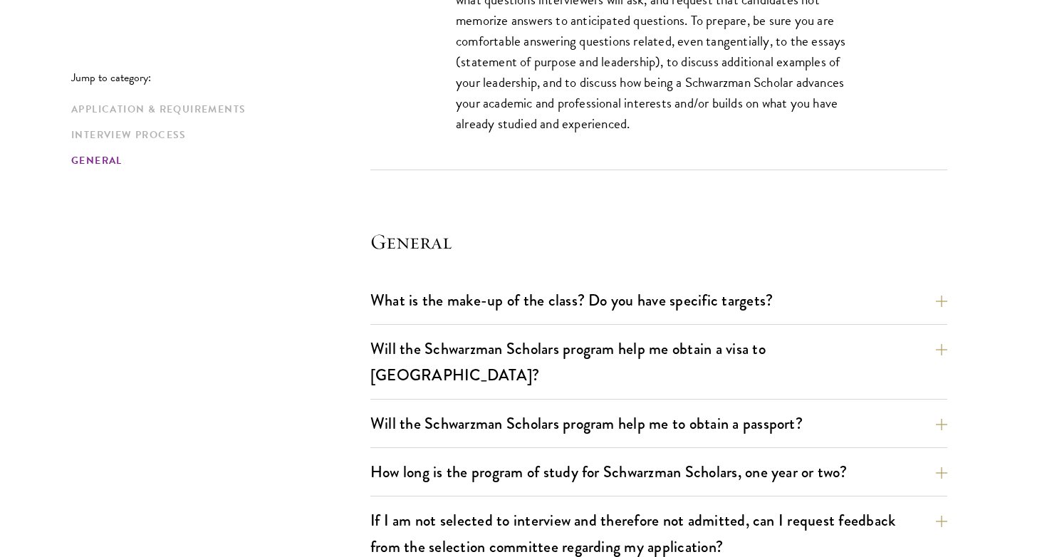
scroll to position [2764, 0]
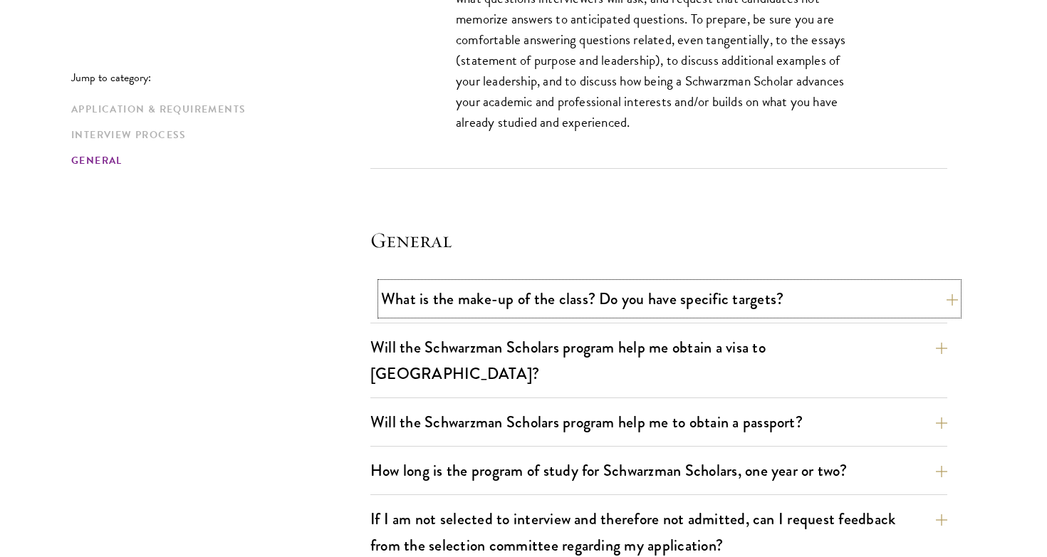
click at [943, 298] on button "What is the make-up of the class? Do you have specific targets?" at bounding box center [669, 299] width 577 height 32
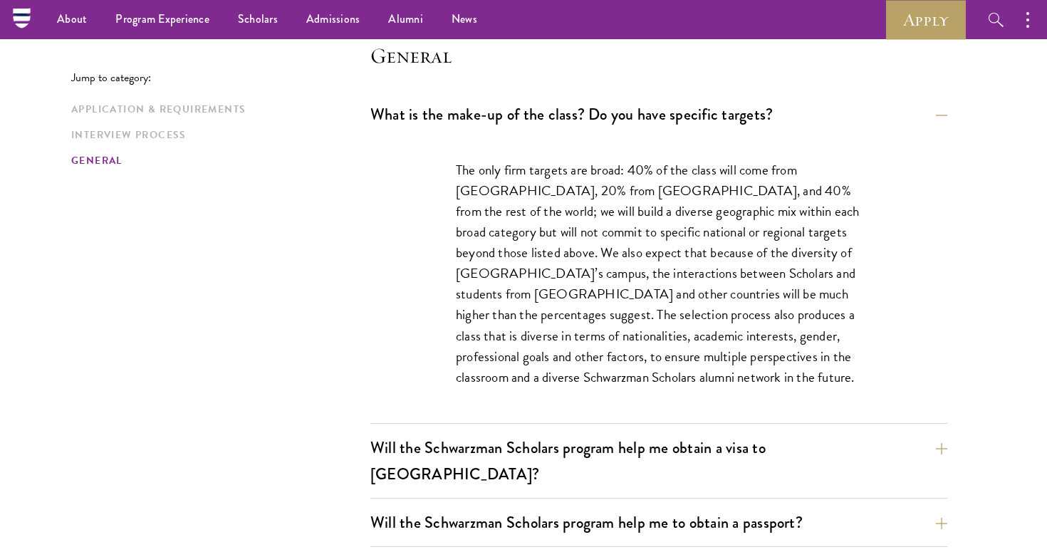
scroll to position [2052, 0]
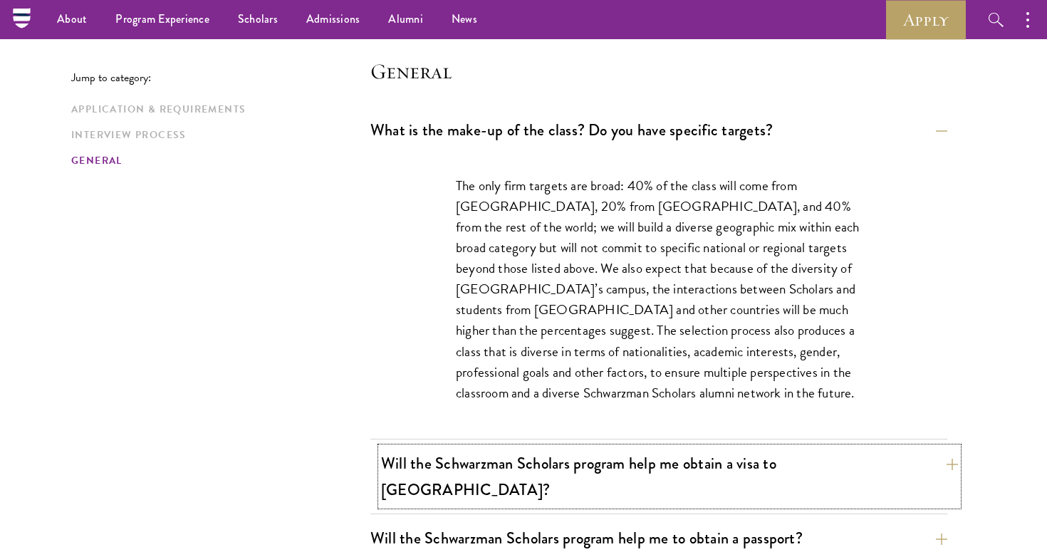
click at [951, 464] on button "Will the Schwarzman Scholars program help me obtain a visa to [GEOGRAPHIC_DATA]?" at bounding box center [669, 476] width 577 height 58
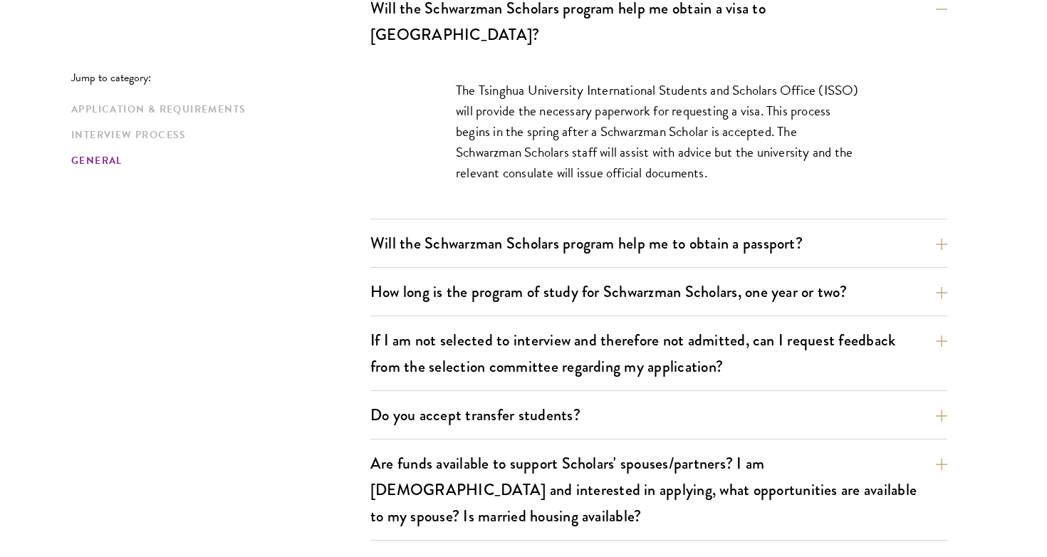
scroll to position [2223, 0]
click at [949, 227] on button "Will the Schwarzman Scholars program help me to obtain a passport?" at bounding box center [669, 243] width 577 height 32
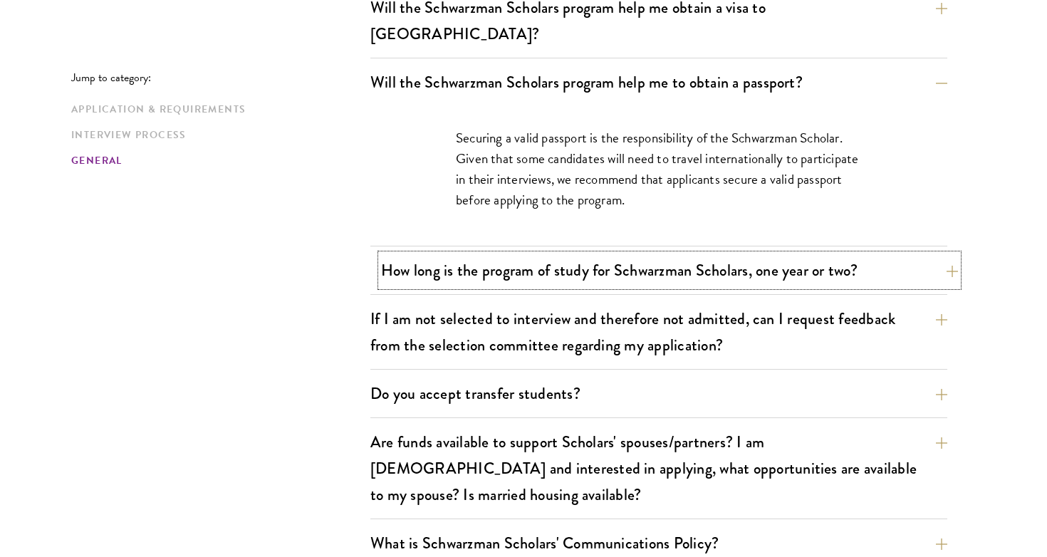
click at [947, 254] on button "How long is the program of study for Schwarzman Scholars, one year or two?" at bounding box center [669, 270] width 577 height 32
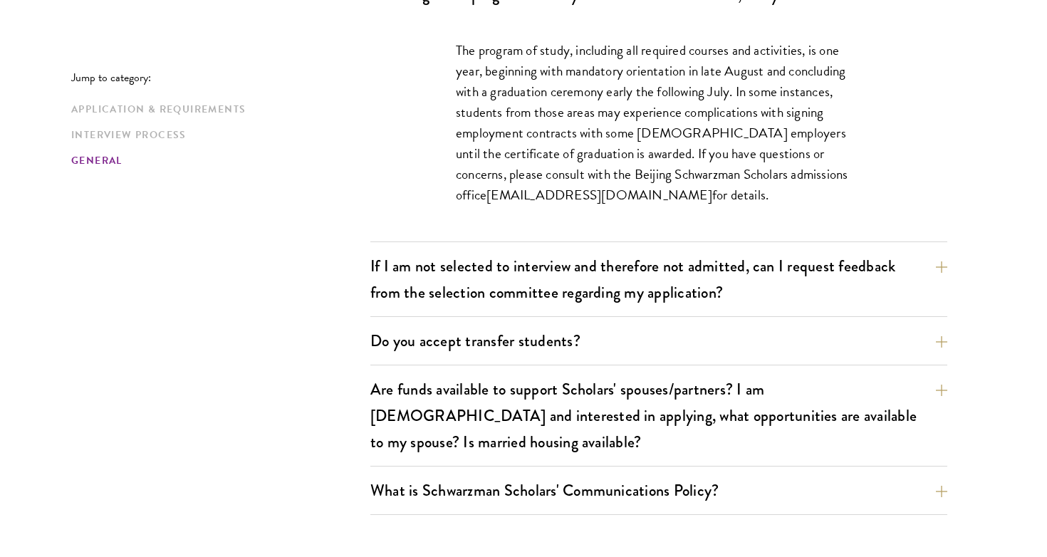
scroll to position [2365, 0]
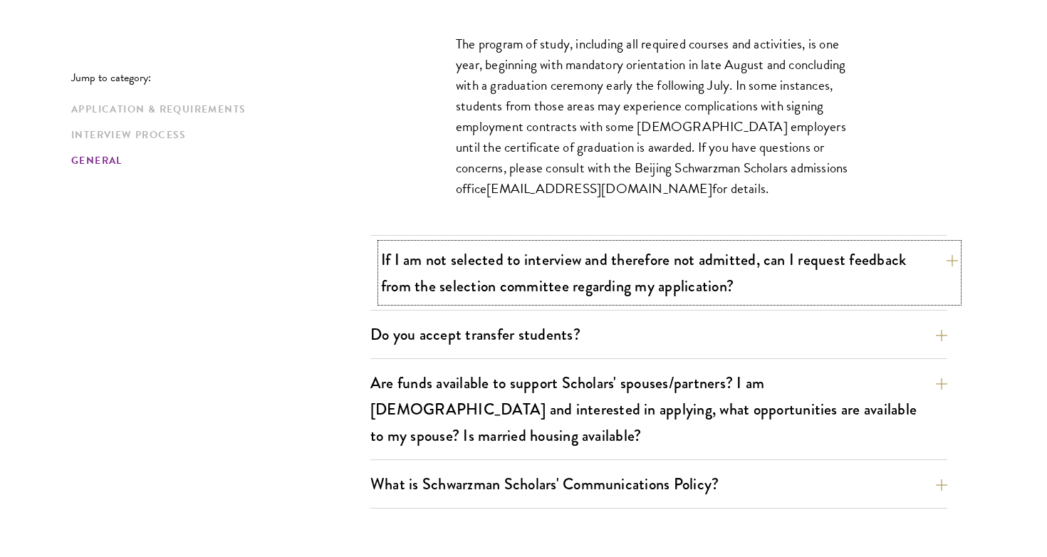
click at [943, 244] on button "If I am not selected to interview and therefore not admitted, can I request fee…" at bounding box center [669, 273] width 577 height 58
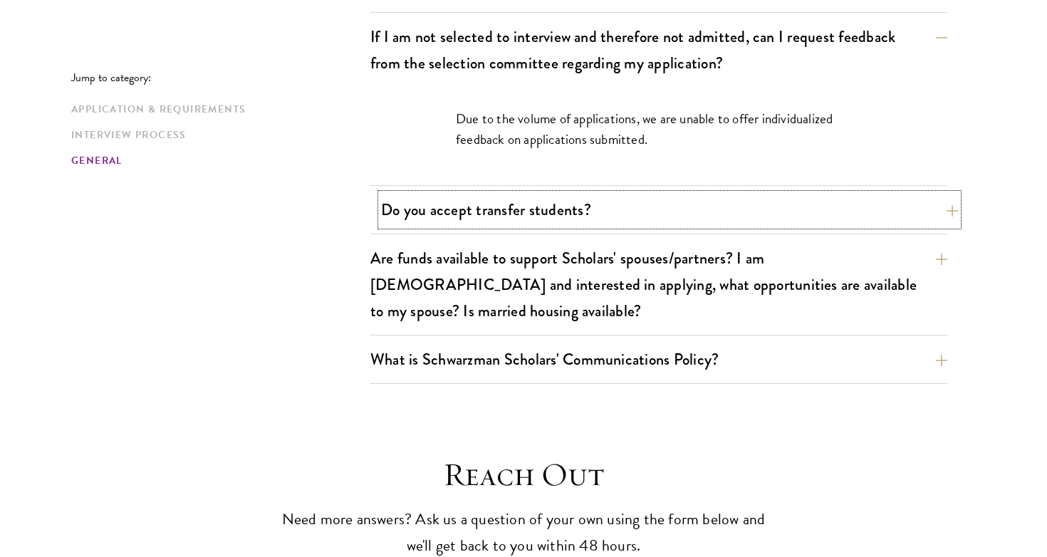
click at [943, 194] on button "Do you accept transfer students?" at bounding box center [669, 210] width 577 height 32
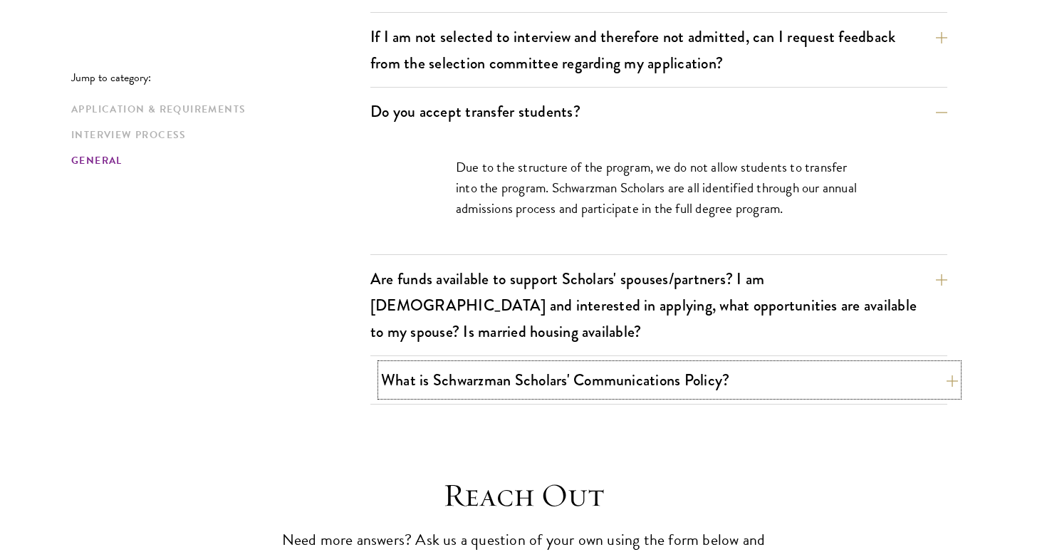
click at [951, 364] on button "What is Schwarzman Scholars' Communications Policy?" at bounding box center [669, 380] width 577 height 32
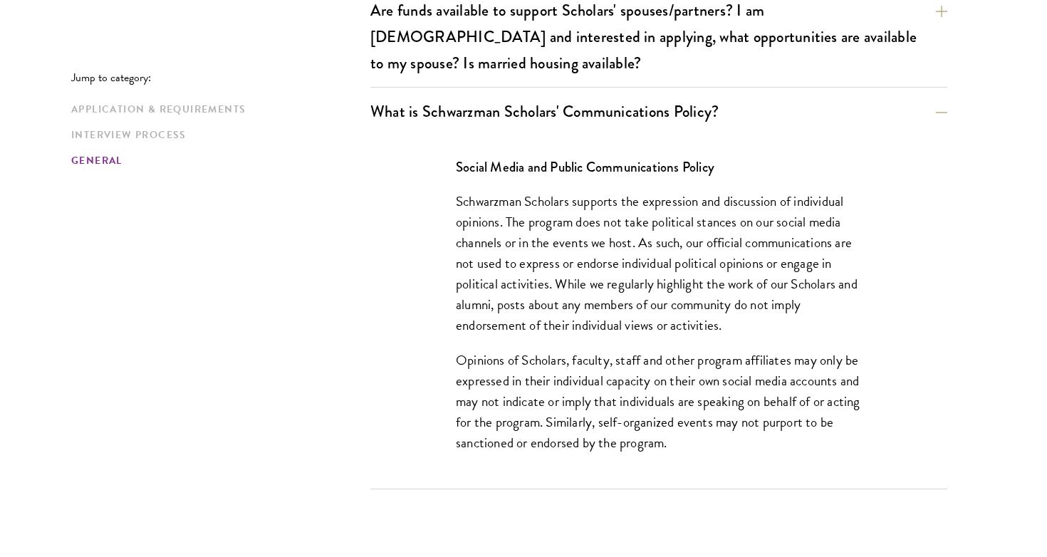
scroll to position [2564, 0]
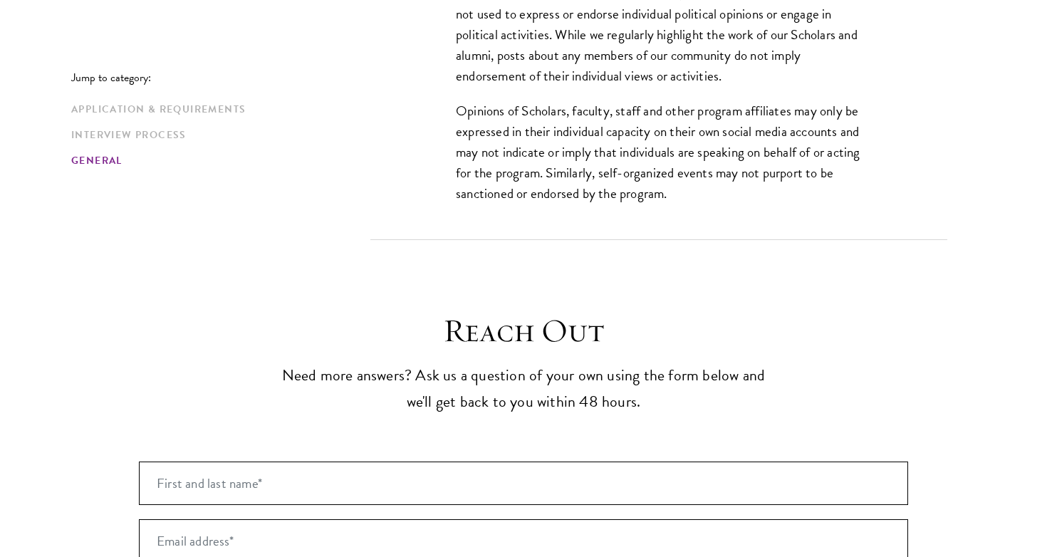
scroll to position [2821, 0]
